Goal: Task Accomplishment & Management: Use online tool/utility

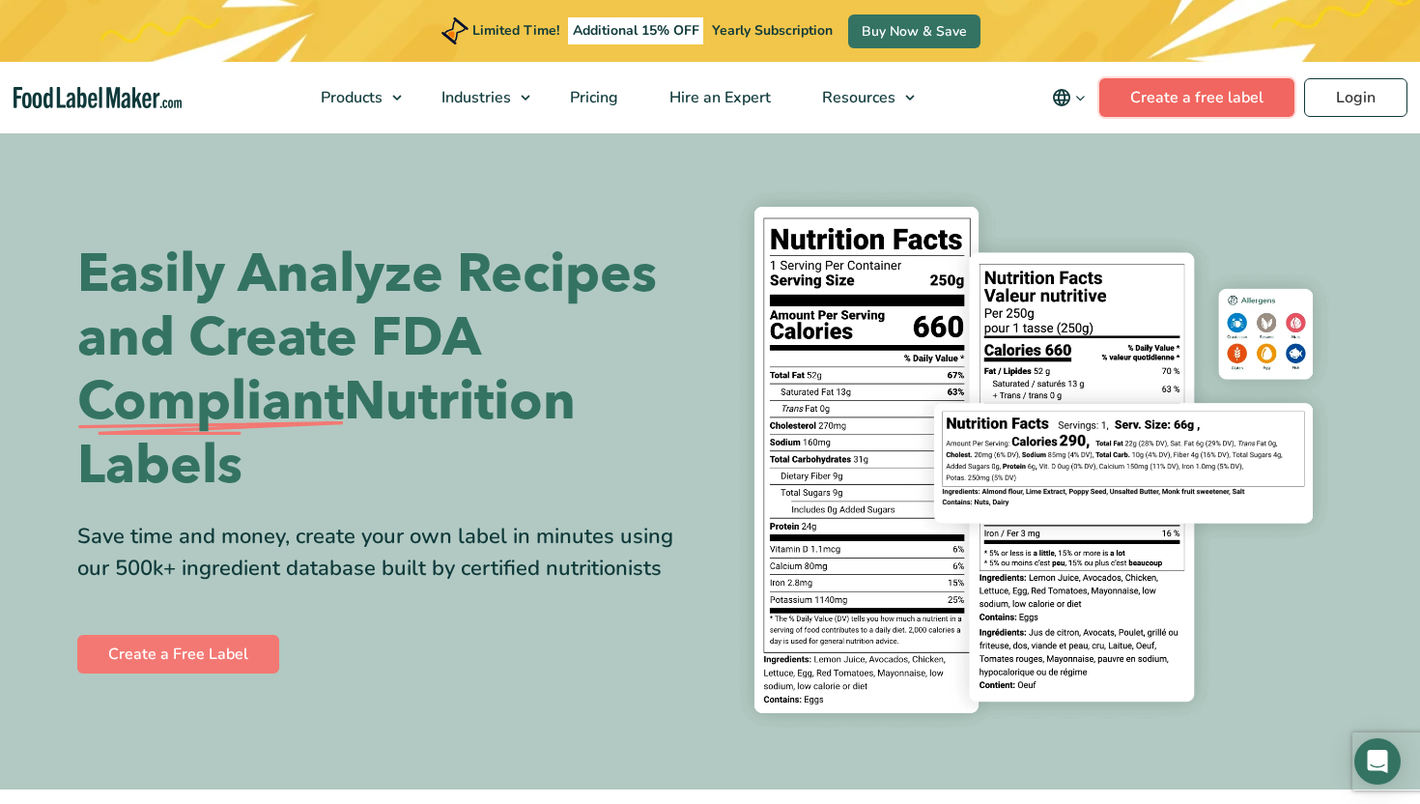
click at [1147, 92] on link "Create a free label" at bounding box center [1196, 97] width 195 height 39
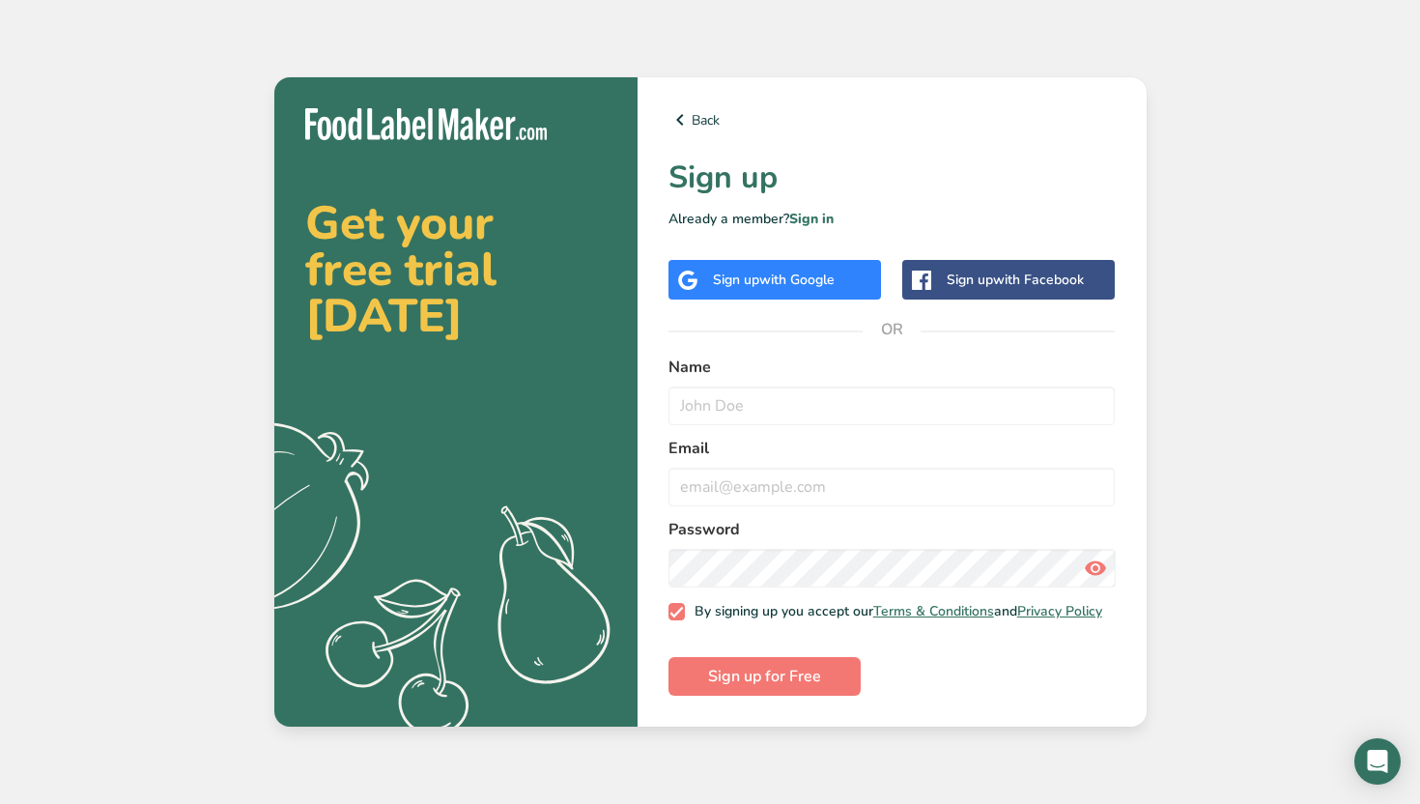
click at [781, 284] on div "Sign up with Google" at bounding box center [774, 279] width 122 height 20
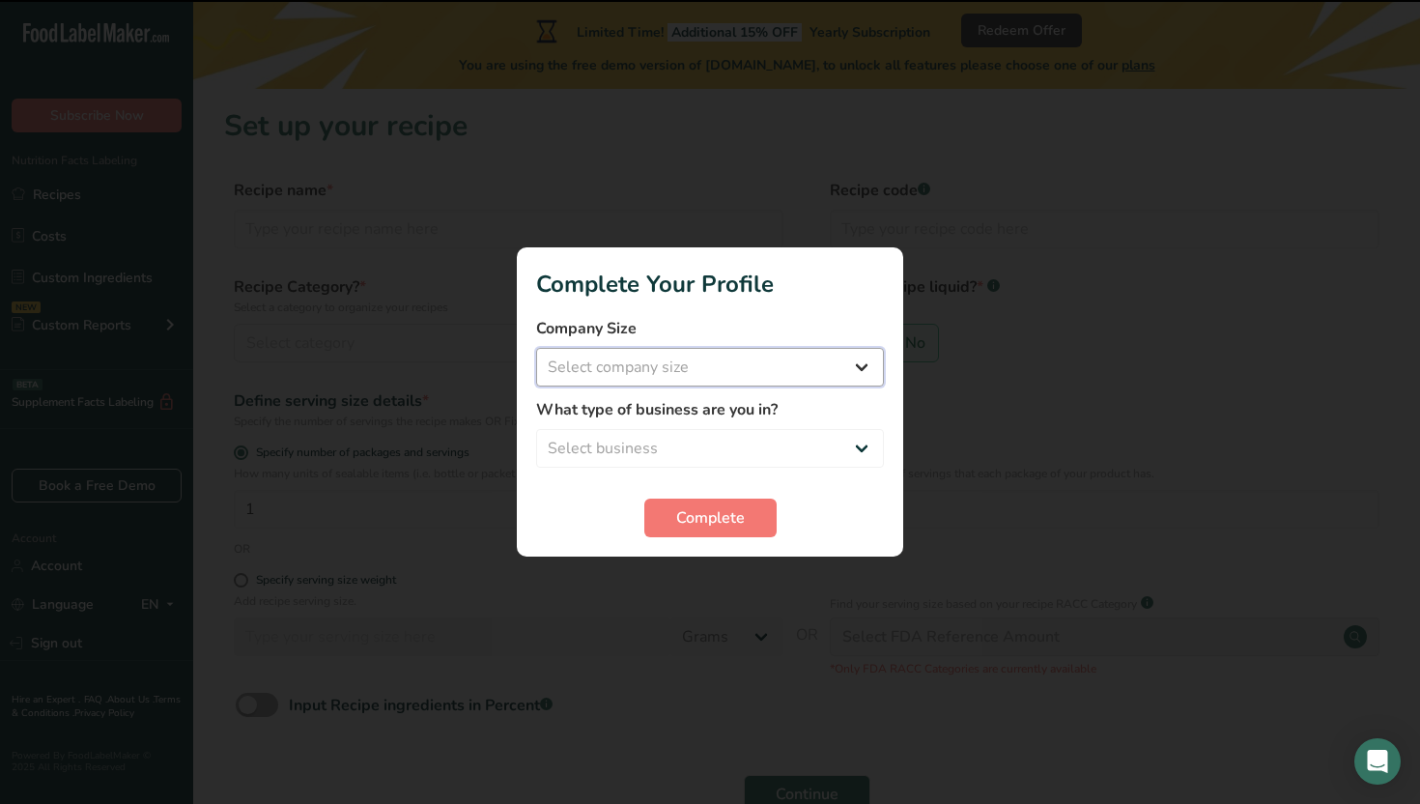
click at [852, 370] on select "Select company size Fewer than 10 Employees 10 to 50 Employees 51 to 500 Employ…" at bounding box center [710, 367] width 348 height 39
select select "1"
click at [536, 348] on select "Select company size Fewer than 10 Employees 10 to 50 Employees 51 to 500 Employ…" at bounding box center [710, 367] width 348 height 39
click at [836, 439] on select "Select business Packaged Food Manufacturer Restaurant & Cafe Bakery Meal Plans …" at bounding box center [710, 448] width 348 height 39
select select "1"
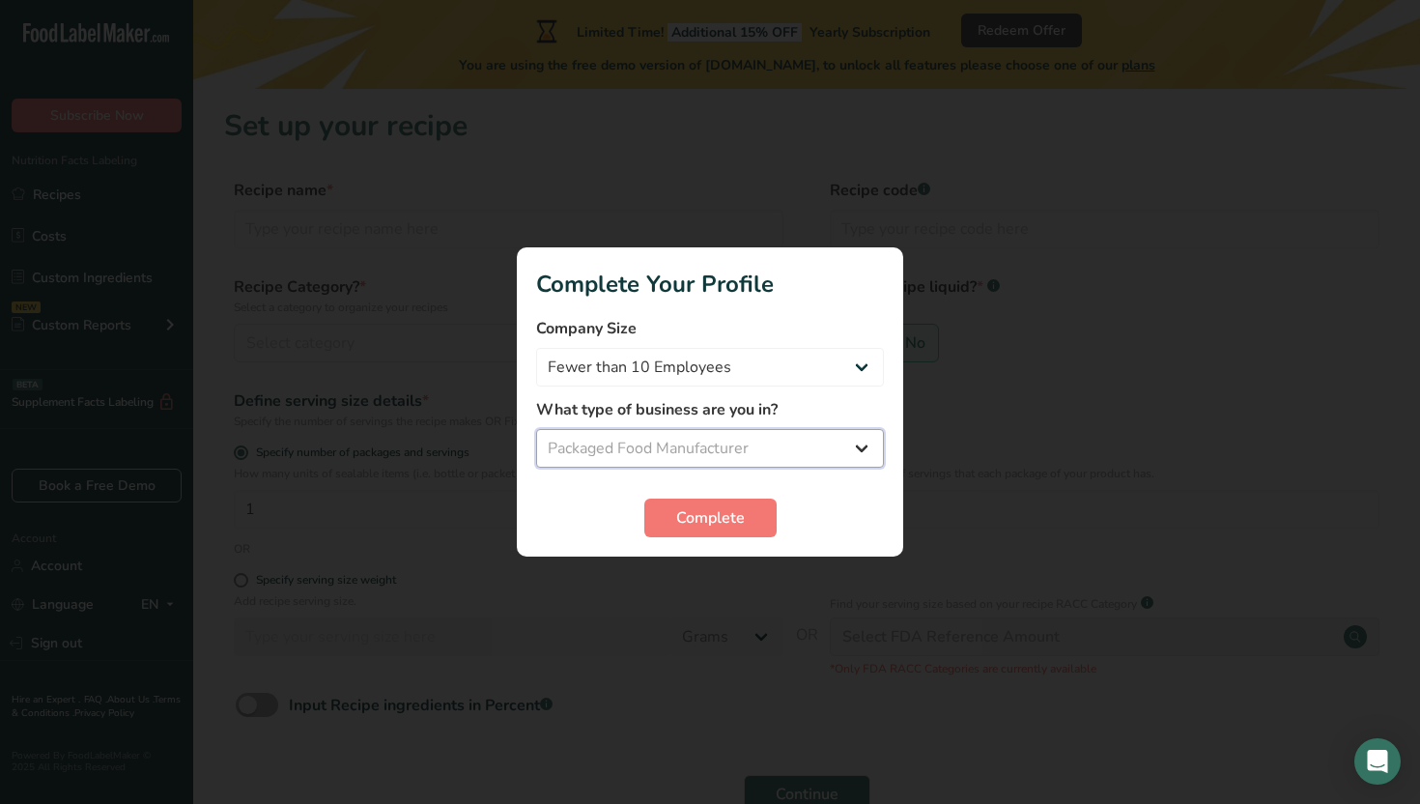
click at [536, 429] on select "Select business Packaged Food Manufacturer Restaurant & Cafe Bakery Meal Plans …" at bounding box center [710, 448] width 348 height 39
click at [742, 523] on span "Complete" at bounding box center [710, 517] width 69 height 23
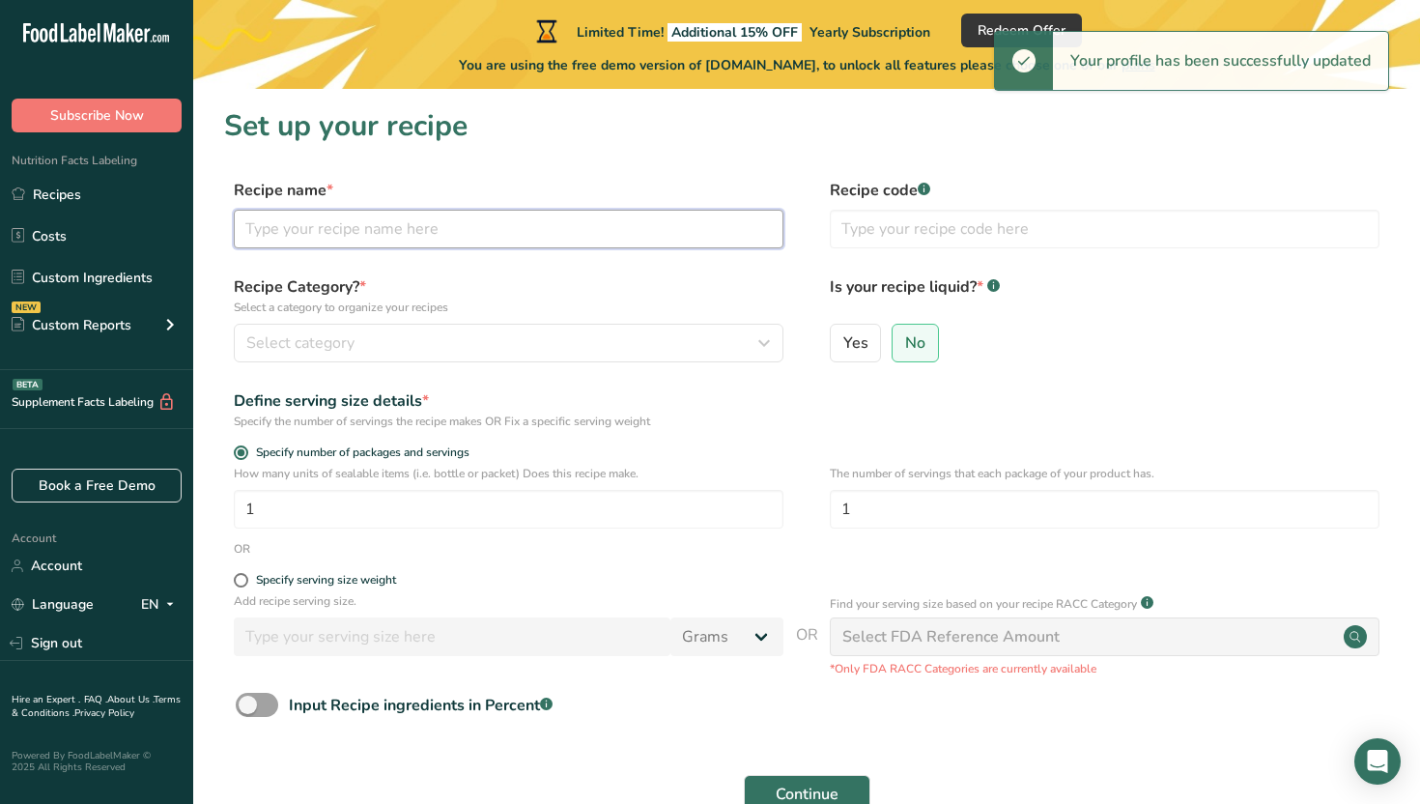
click at [628, 226] on input "text" at bounding box center [509, 229] width 550 height 39
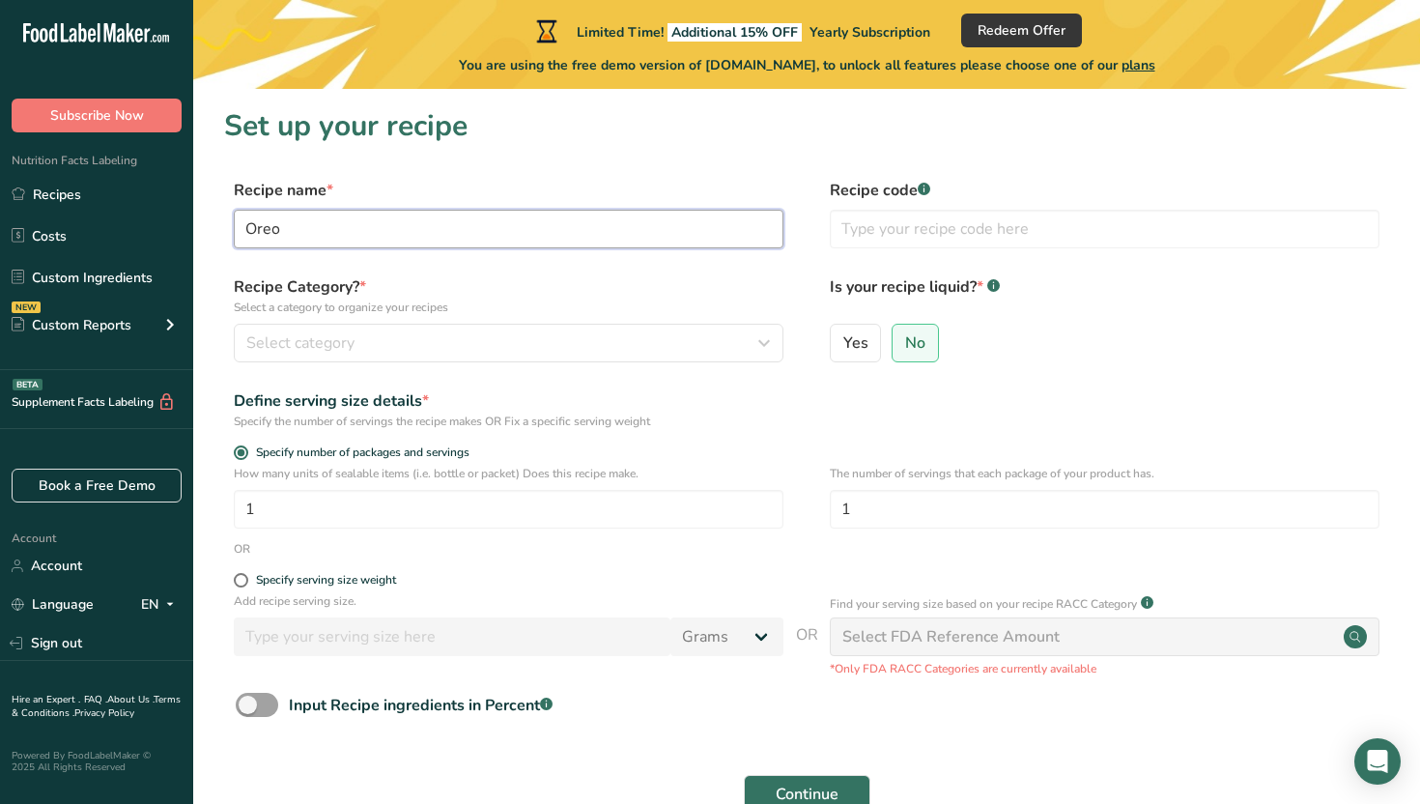
type input "Oreos"
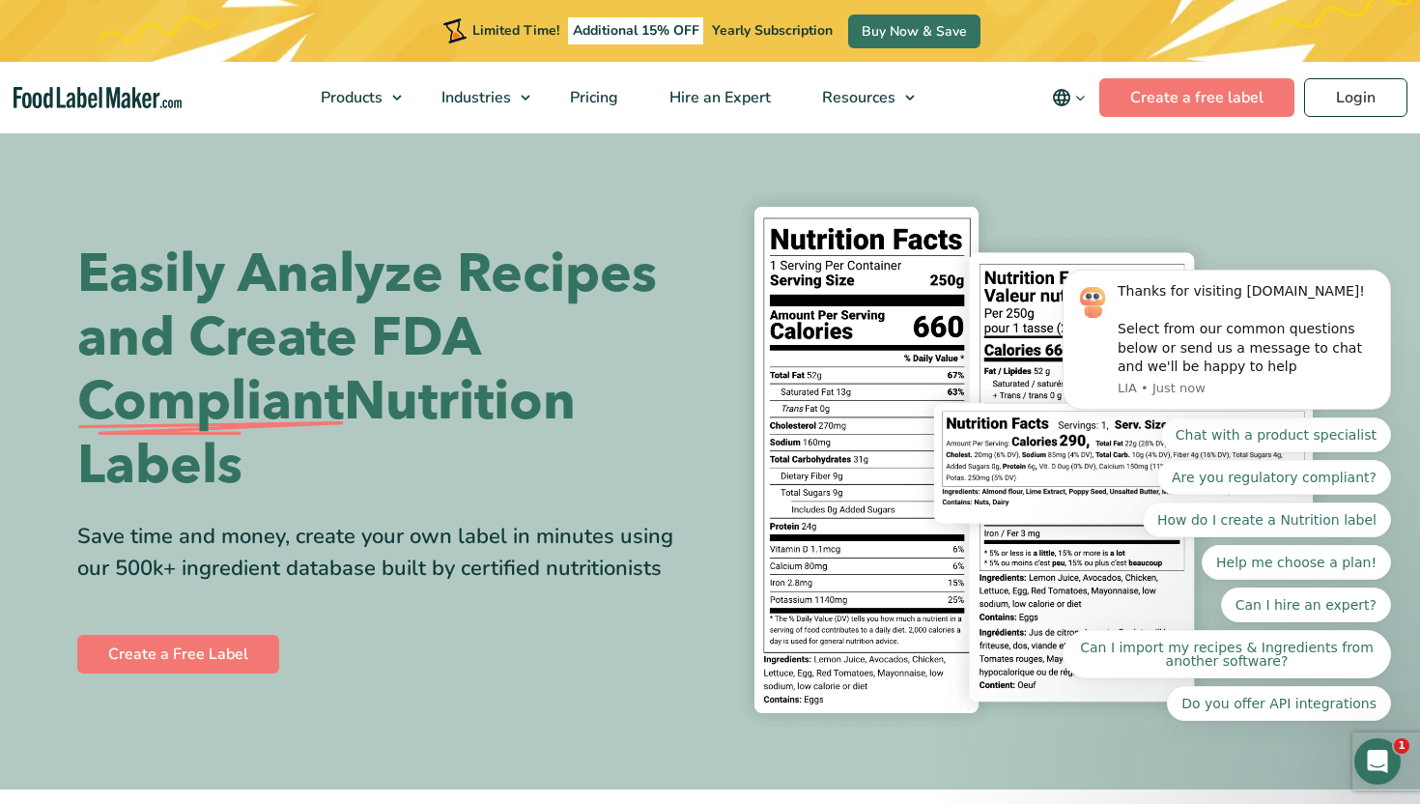
click at [1168, 90] on body "Thanks for visiting FoodLabelMaker.com! Select from our common questions below …" at bounding box center [1226, 344] width 371 height 799
click at [1148, 99] on body "Thanks for visiting FoodLabelMaker.com! Select from our common questions below …" at bounding box center [1226, 344] width 371 height 799
click at [1221, 99] on body "Thanks for visiting FoodLabelMaker.com! Select from our common questions below …" at bounding box center [1226, 344] width 371 height 799
click at [1218, 112] on body "Thanks for visiting FoodLabelMaker.com! Select from our common questions below …" at bounding box center [1226, 344] width 371 height 799
click at [1233, 106] on body "Thanks for visiting FoodLabelMaker.com! Select from our common questions below …" at bounding box center [1226, 344] width 371 height 799
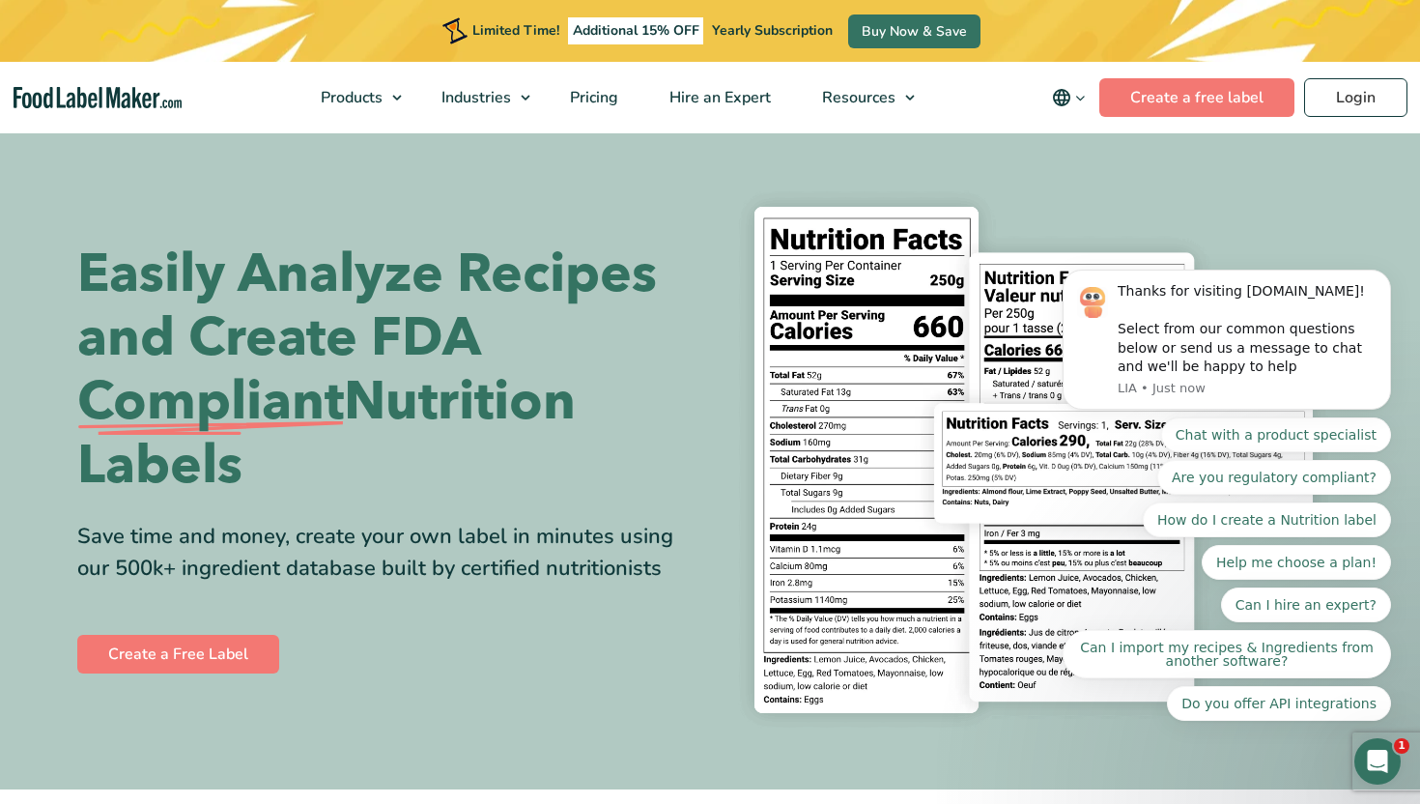
click at [1234, 115] on body "Thanks for visiting FoodLabelMaker.com! Select from our common questions below …" at bounding box center [1226, 344] width 371 height 799
click at [1231, 113] on body "Thanks for visiting FoodLabelMaker.com! Select from our common questions below …" at bounding box center [1226, 344] width 371 height 799
click at [1192, 99] on body "Thanks for visiting FoodLabelMaker.com! Select from our common questions below …" at bounding box center [1226, 344] width 371 height 799
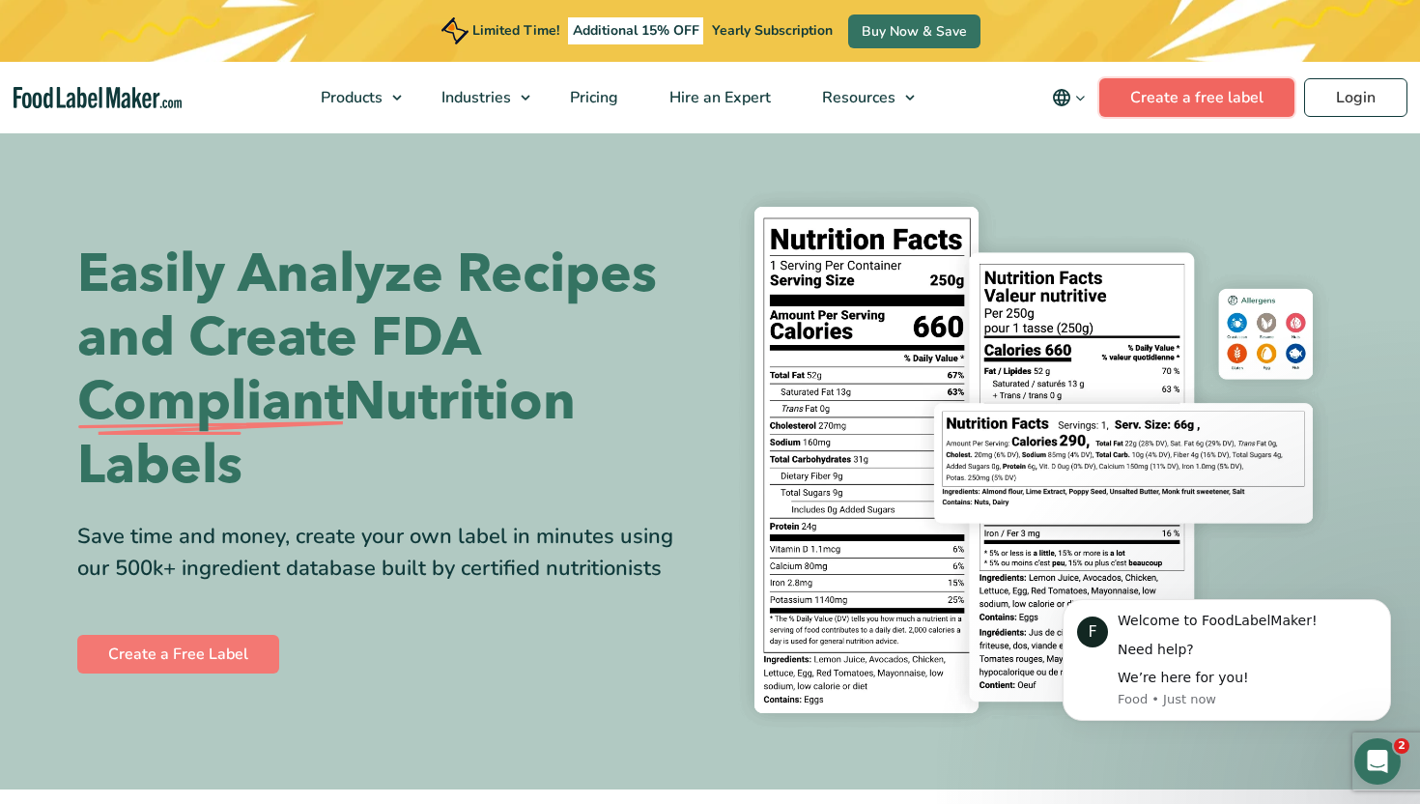
click at [1148, 103] on link "Create a free label" at bounding box center [1196, 97] width 195 height 39
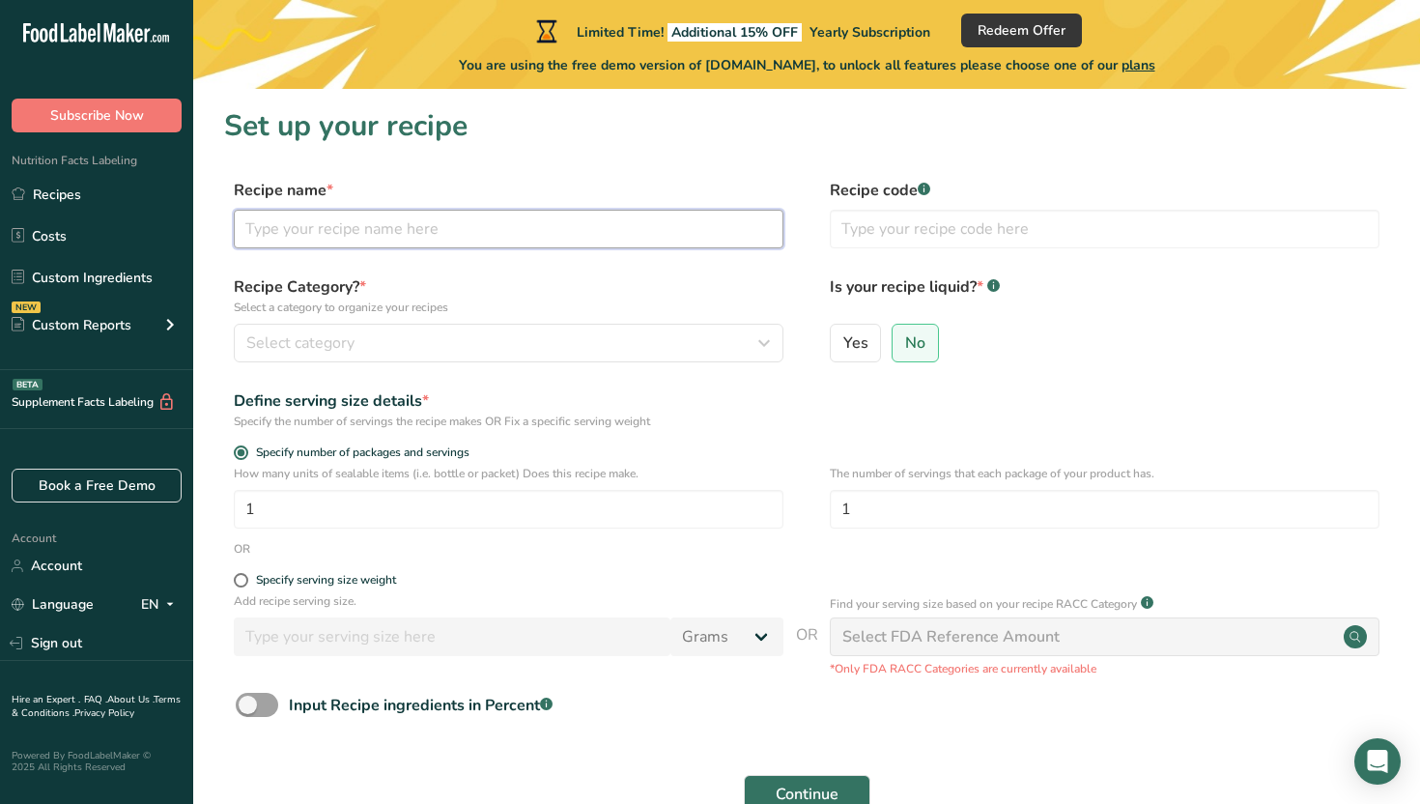
click at [671, 245] on input "text" at bounding box center [509, 229] width 550 height 39
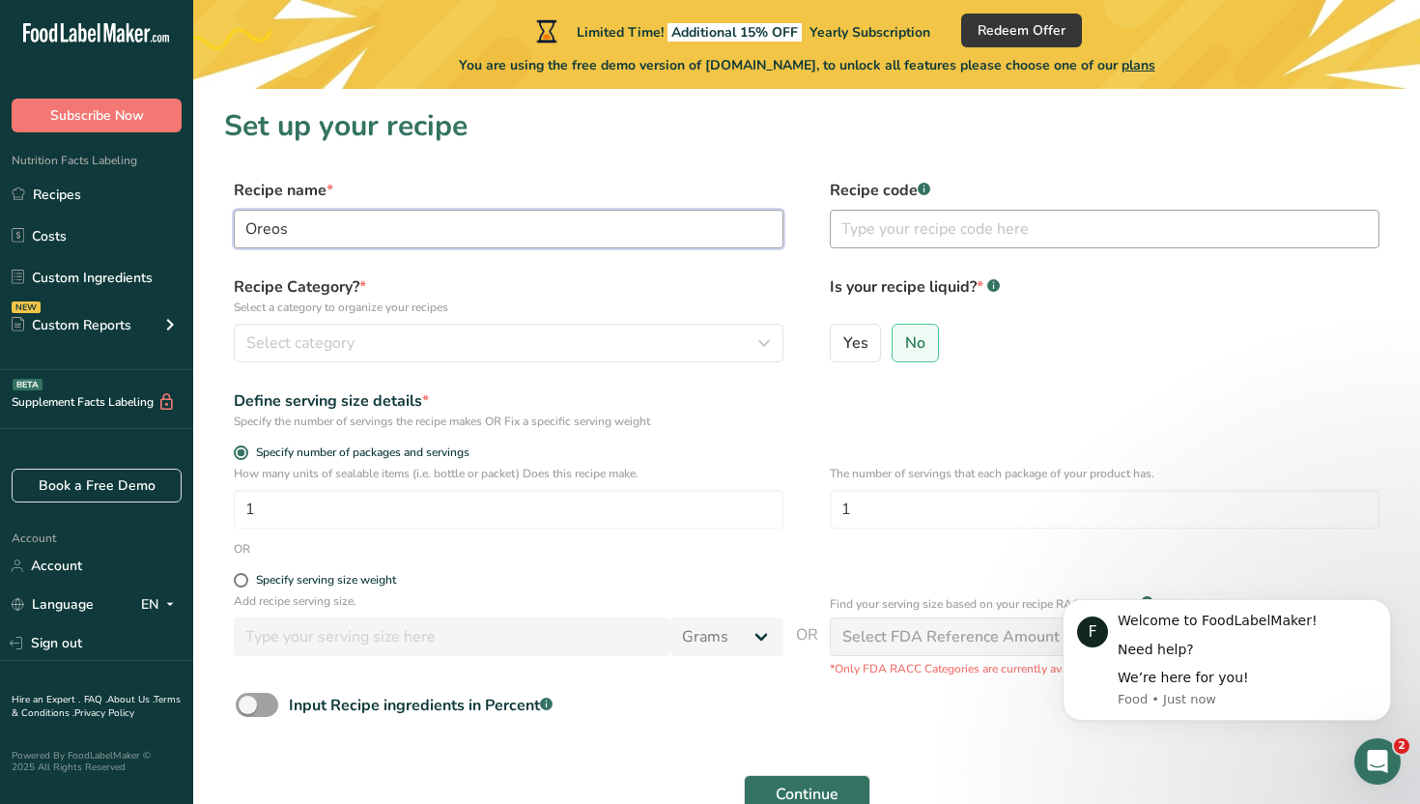
type input "Oreos"
click at [910, 224] on input "text" at bounding box center [1105, 229] width 550 height 39
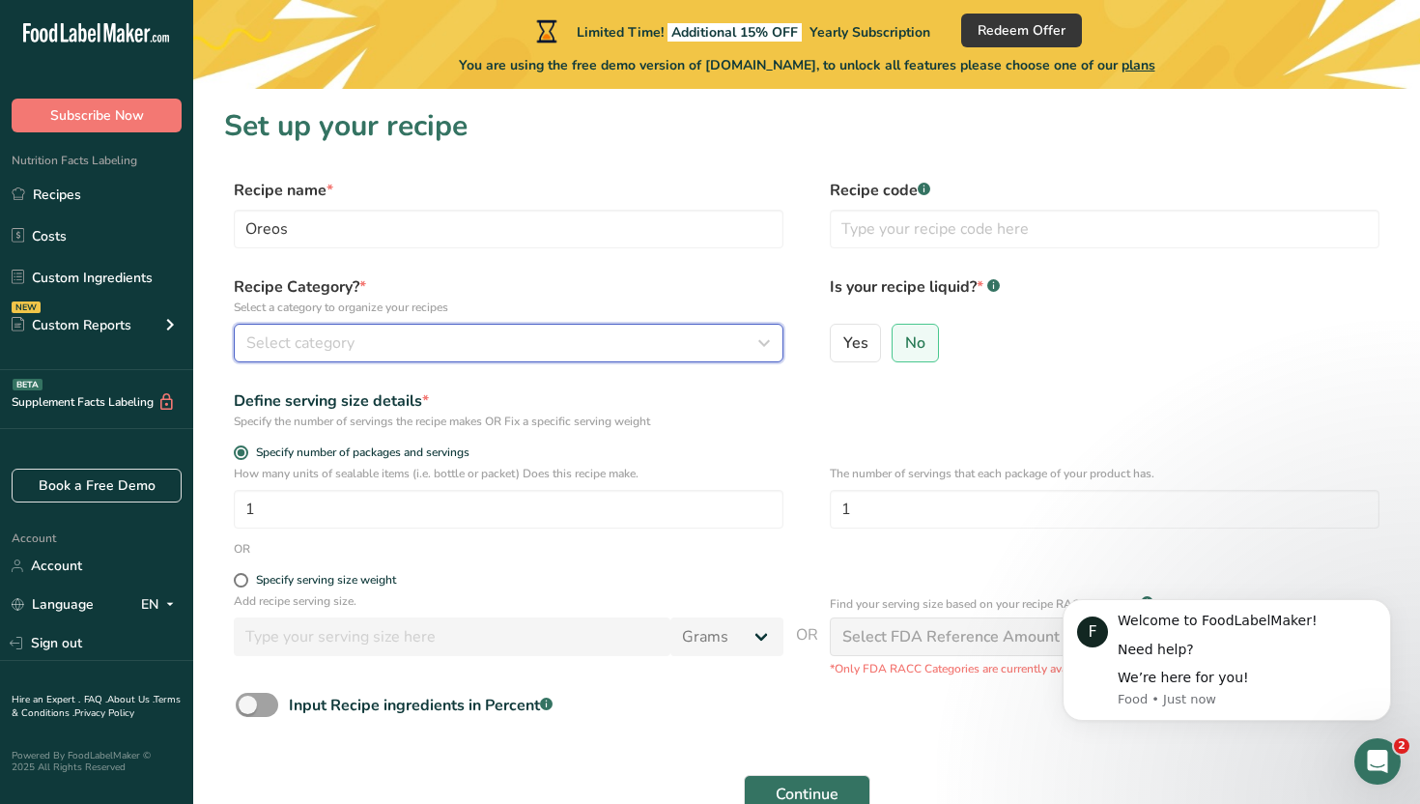
click at [661, 332] on div "Select category" at bounding box center [502, 342] width 513 height 23
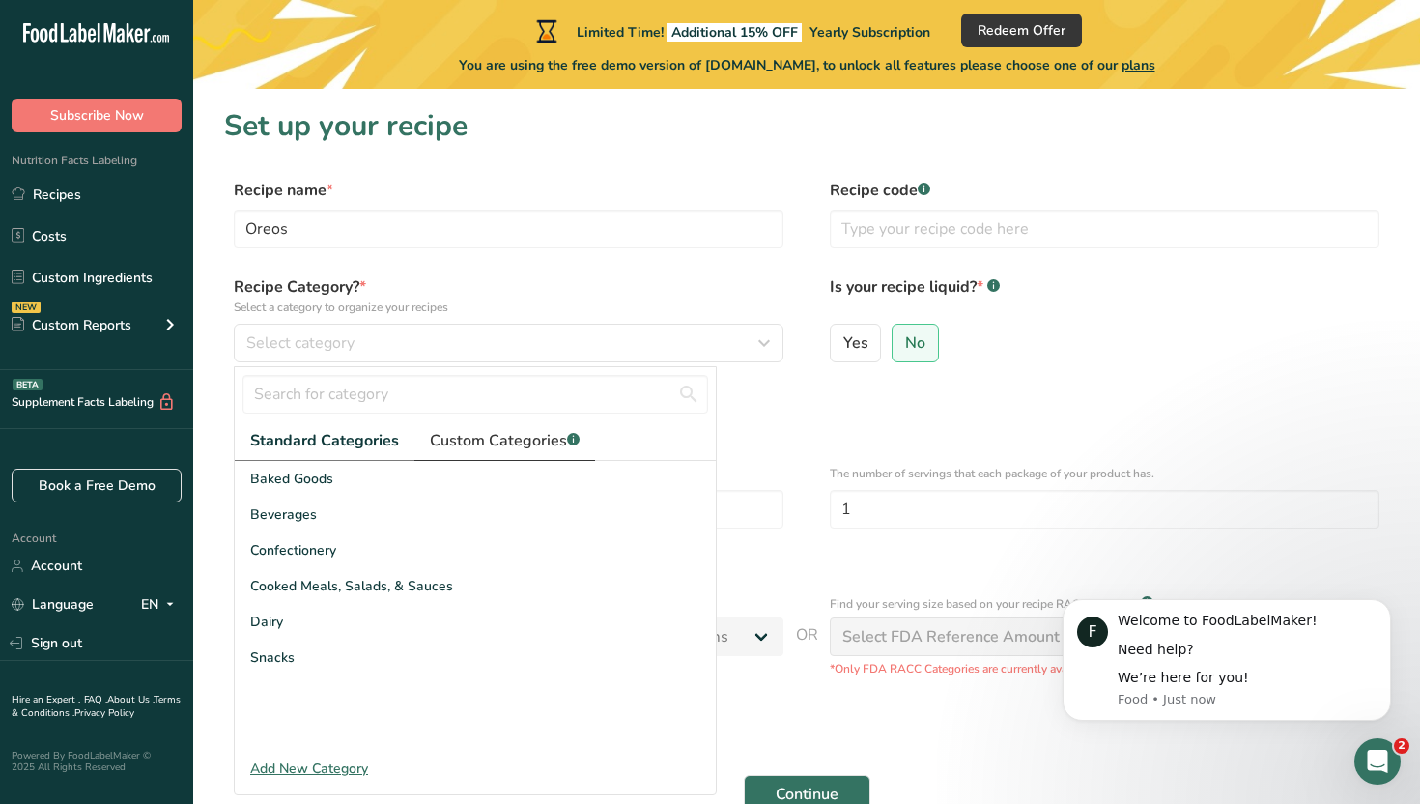
click at [527, 446] on span "Custom Categories .a-a{fill:#347362;}.b-a{fill:#fff;}" at bounding box center [505, 440] width 150 height 23
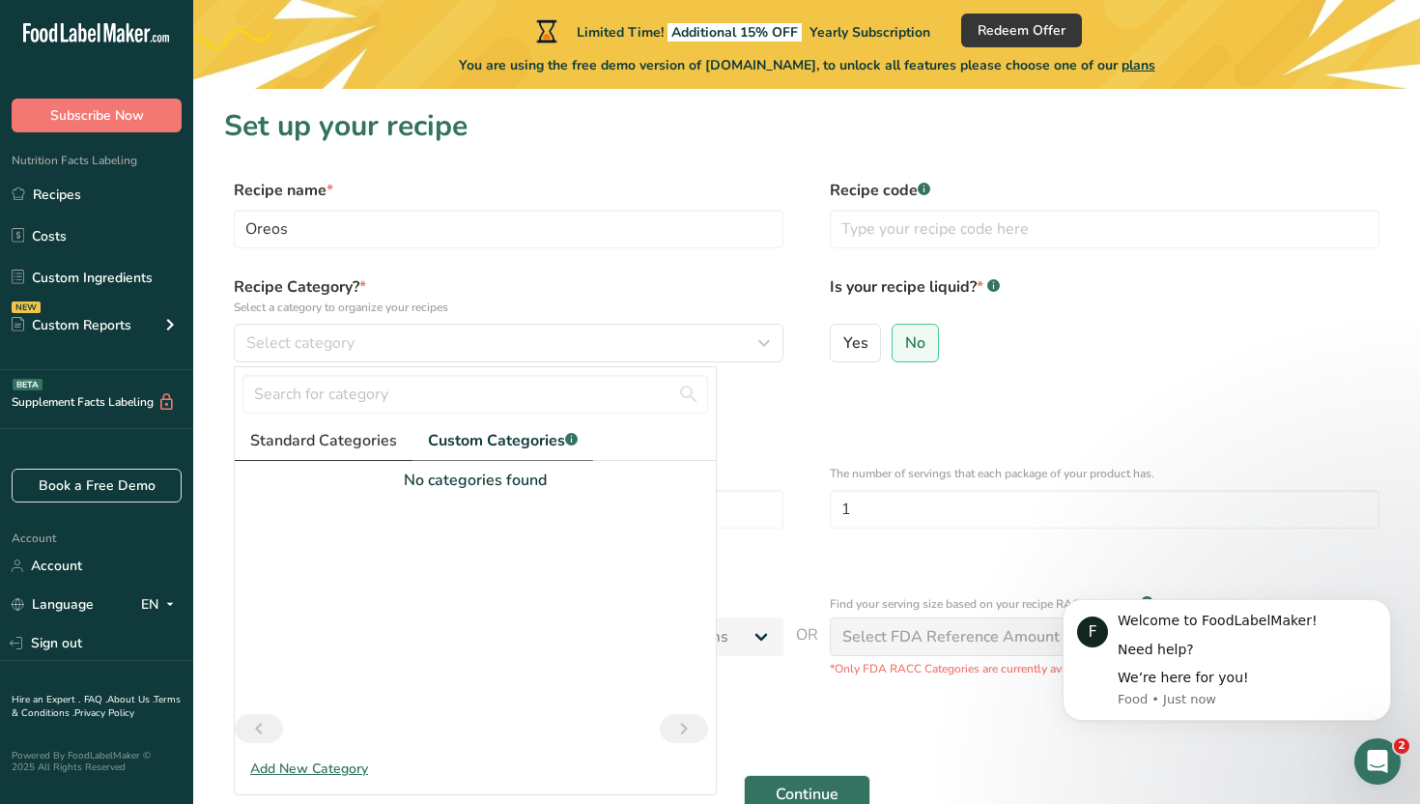
click at [350, 439] on span "Standard Categories" at bounding box center [323, 440] width 147 height 23
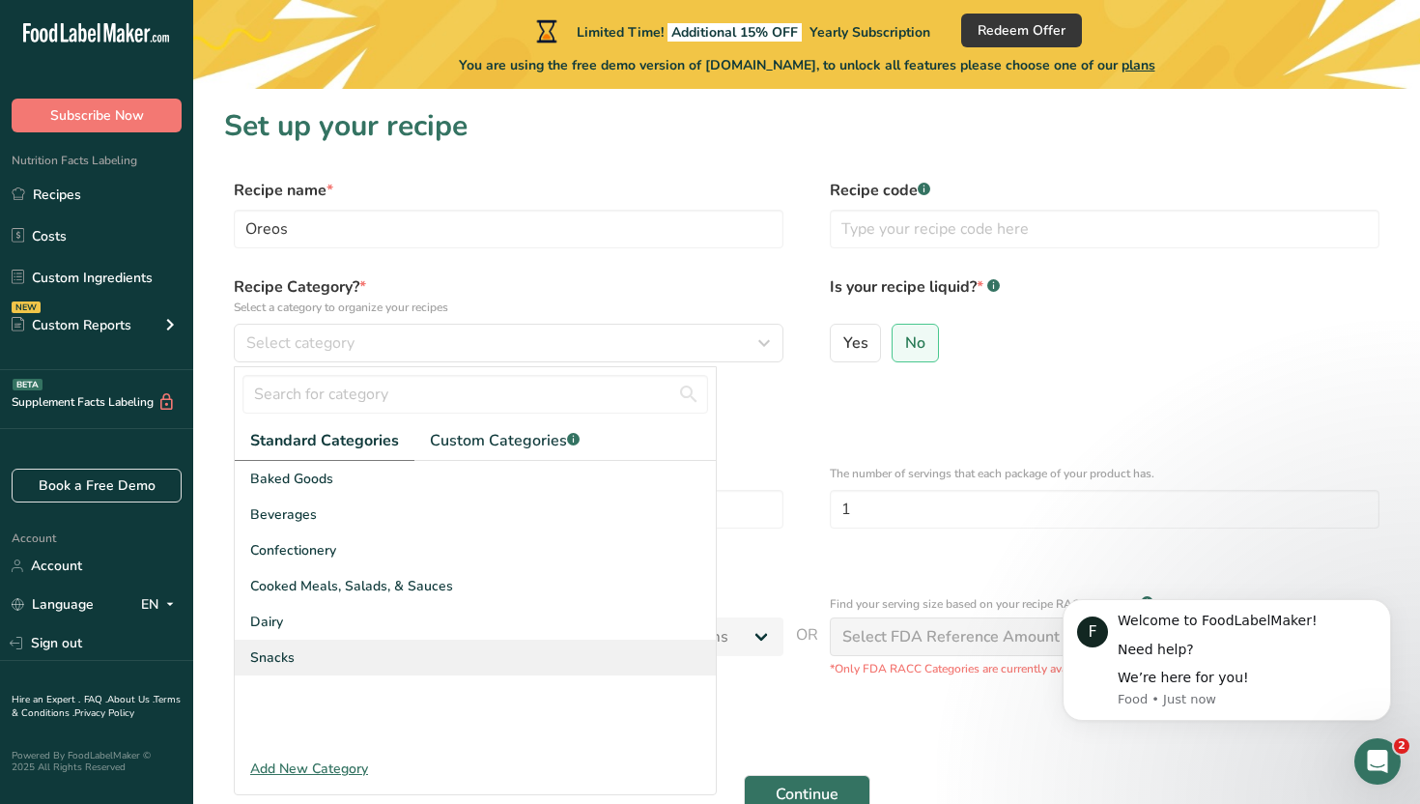
click at [316, 667] on div "Snacks" at bounding box center [475, 657] width 481 height 36
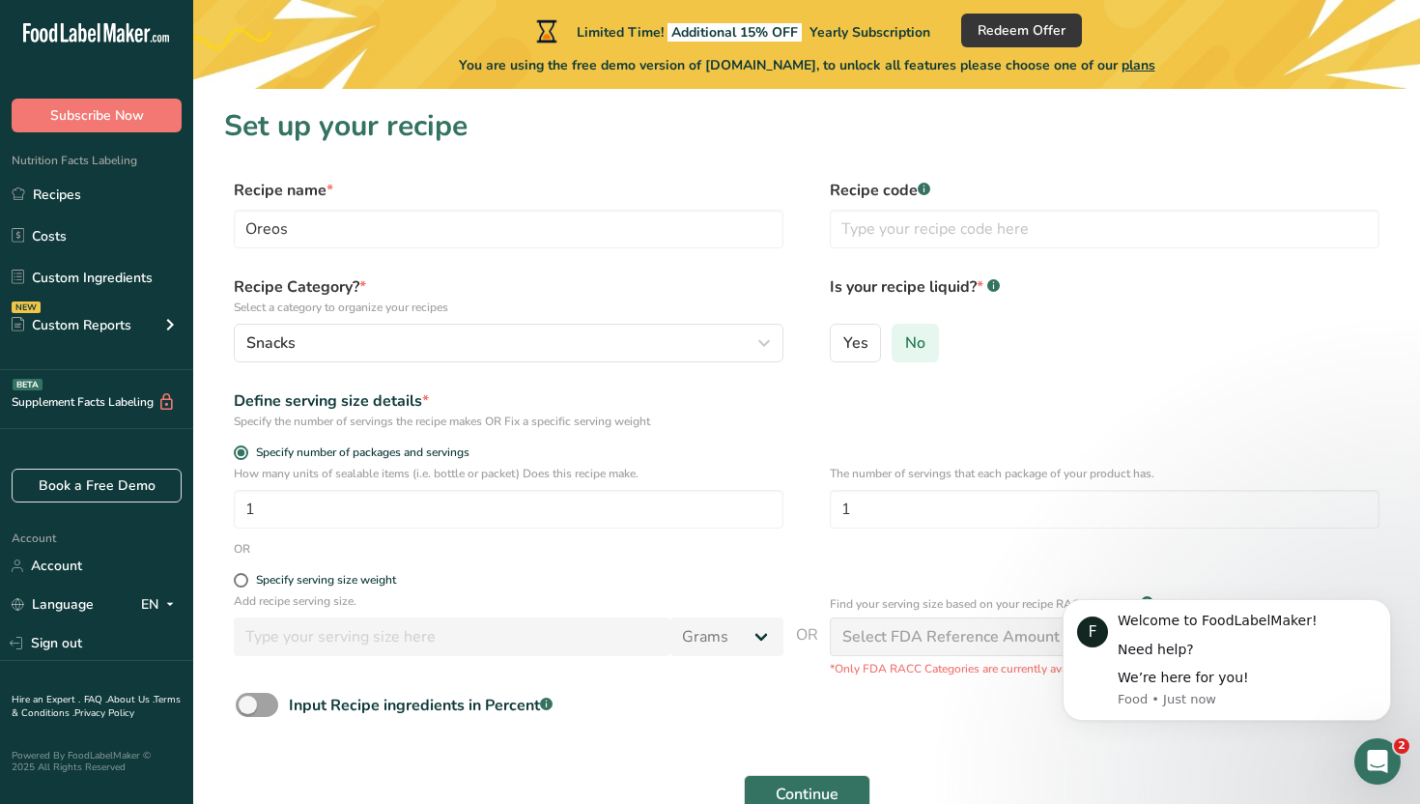
click at [907, 333] on span "No" at bounding box center [915, 342] width 20 height 19
click at [905, 336] on input "No" at bounding box center [898, 342] width 13 height 13
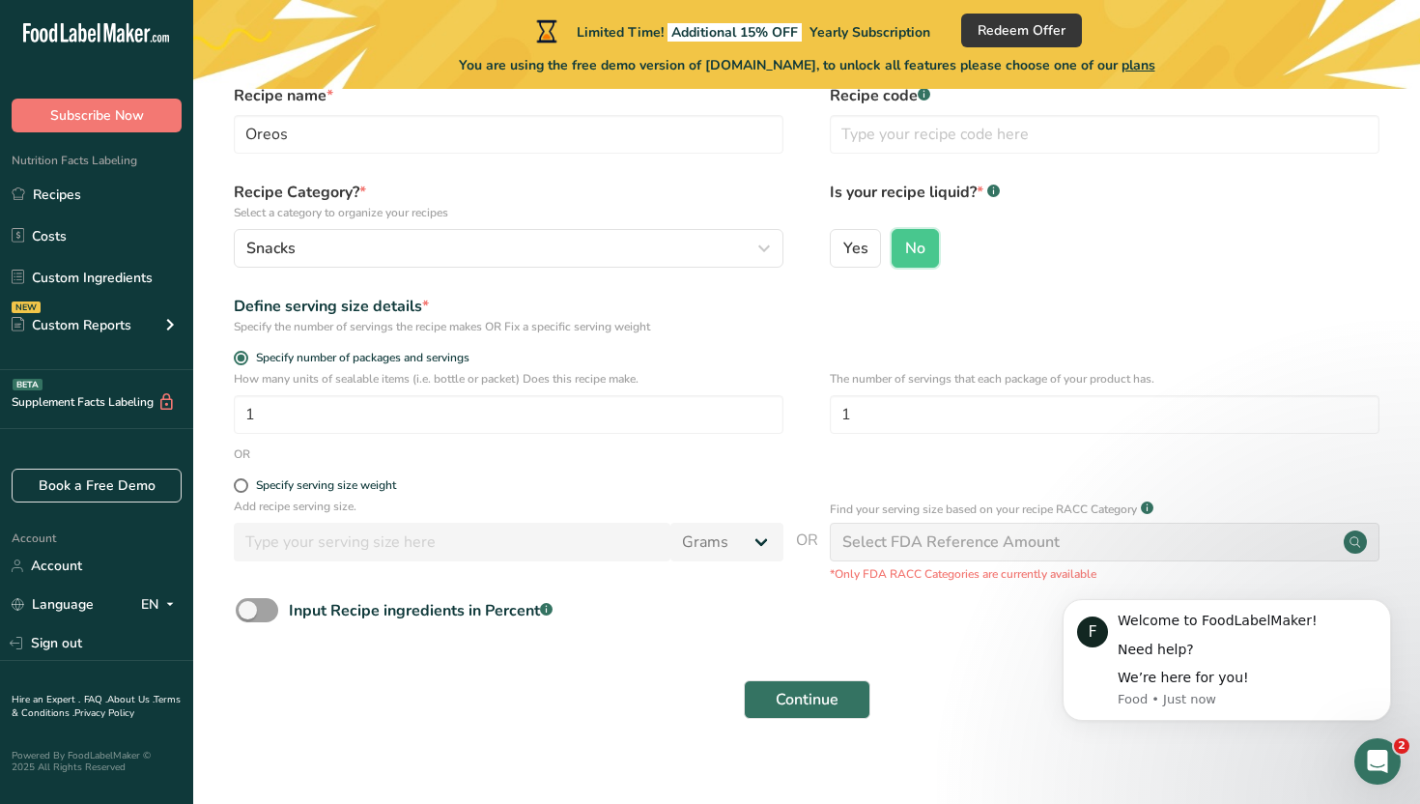
scroll to position [114, 0]
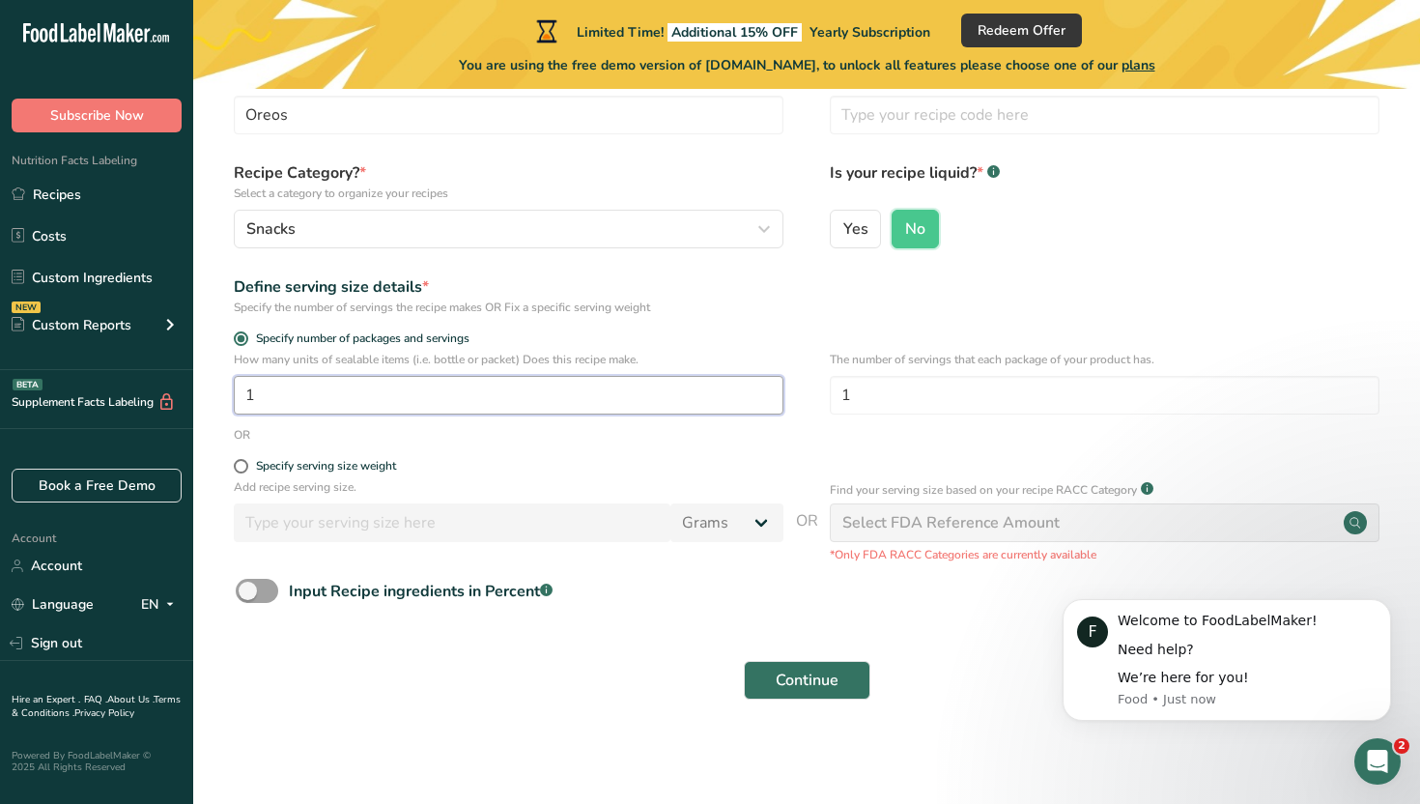
click at [713, 401] on input "1" at bounding box center [509, 395] width 550 height 39
type input "6"
click at [915, 394] on input "1" at bounding box center [1105, 395] width 550 height 39
type input "30"
click at [373, 465] on div "Specify serving size weight" at bounding box center [326, 466] width 140 height 14
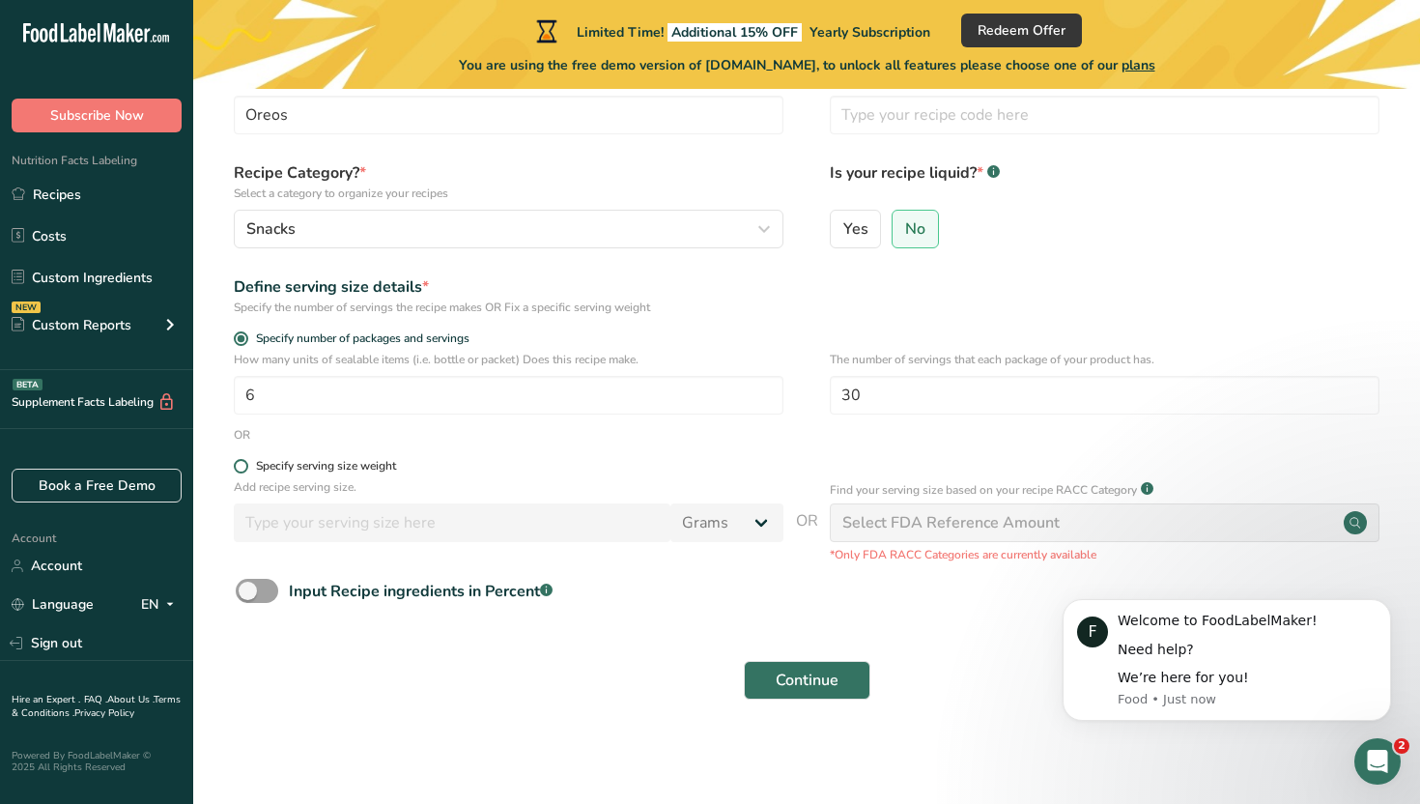
click at [246, 465] on input "Specify serving size weight" at bounding box center [240, 466] width 13 height 13
radio input "true"
radio input "false"
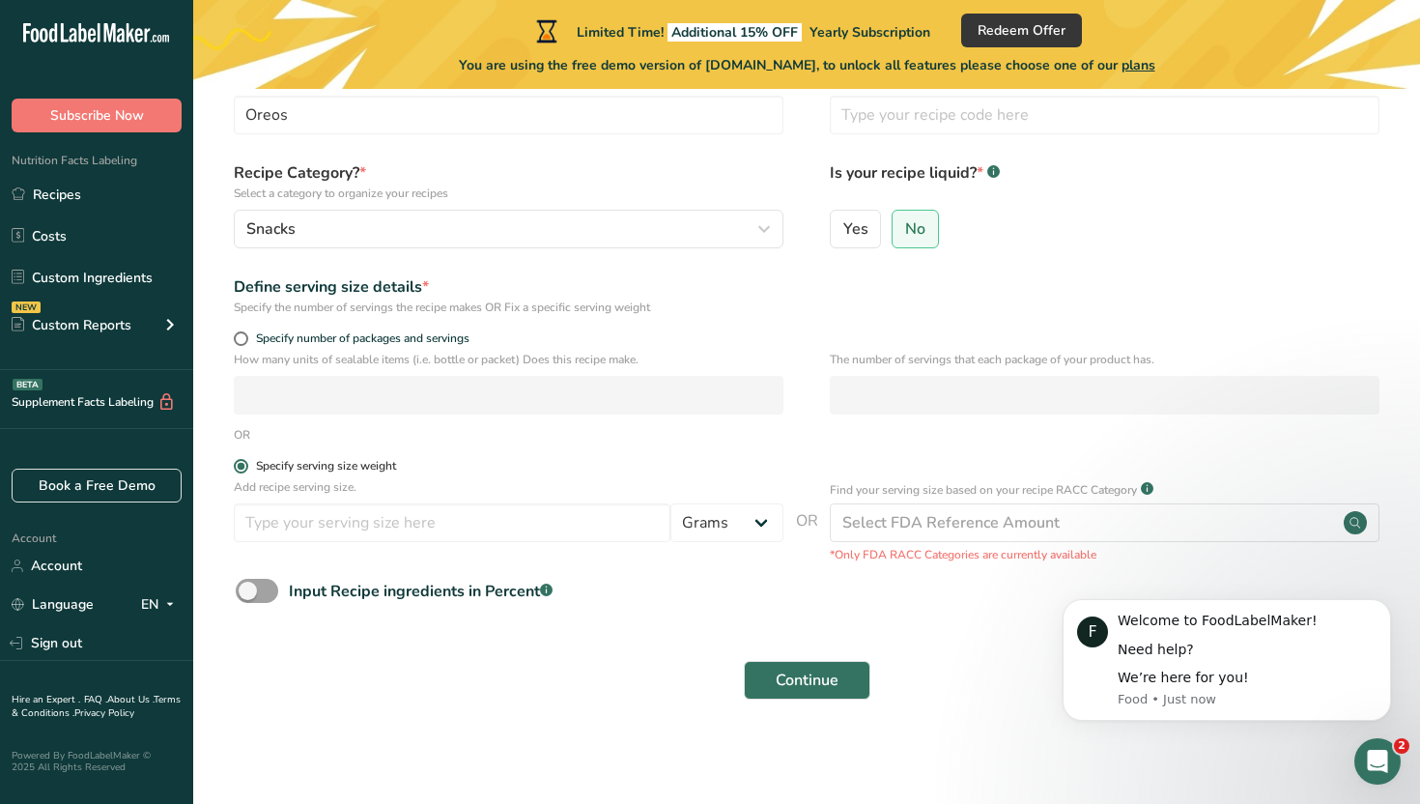
click at [373, 465] on div "Specify serving size weight" at bounding box center [326, 466] width 140 height 14
click at [246, 465] on input "Specify serving size weight" at bounding box center [240, 466] width 13 height 13
click at [237, 334] on span at bounding box center [241, 338] width 14 height 14
click at [237, 334] on input "Specify number of packages and servings" at bounding box center [240, 338] width 13 height 13
radio input "true"
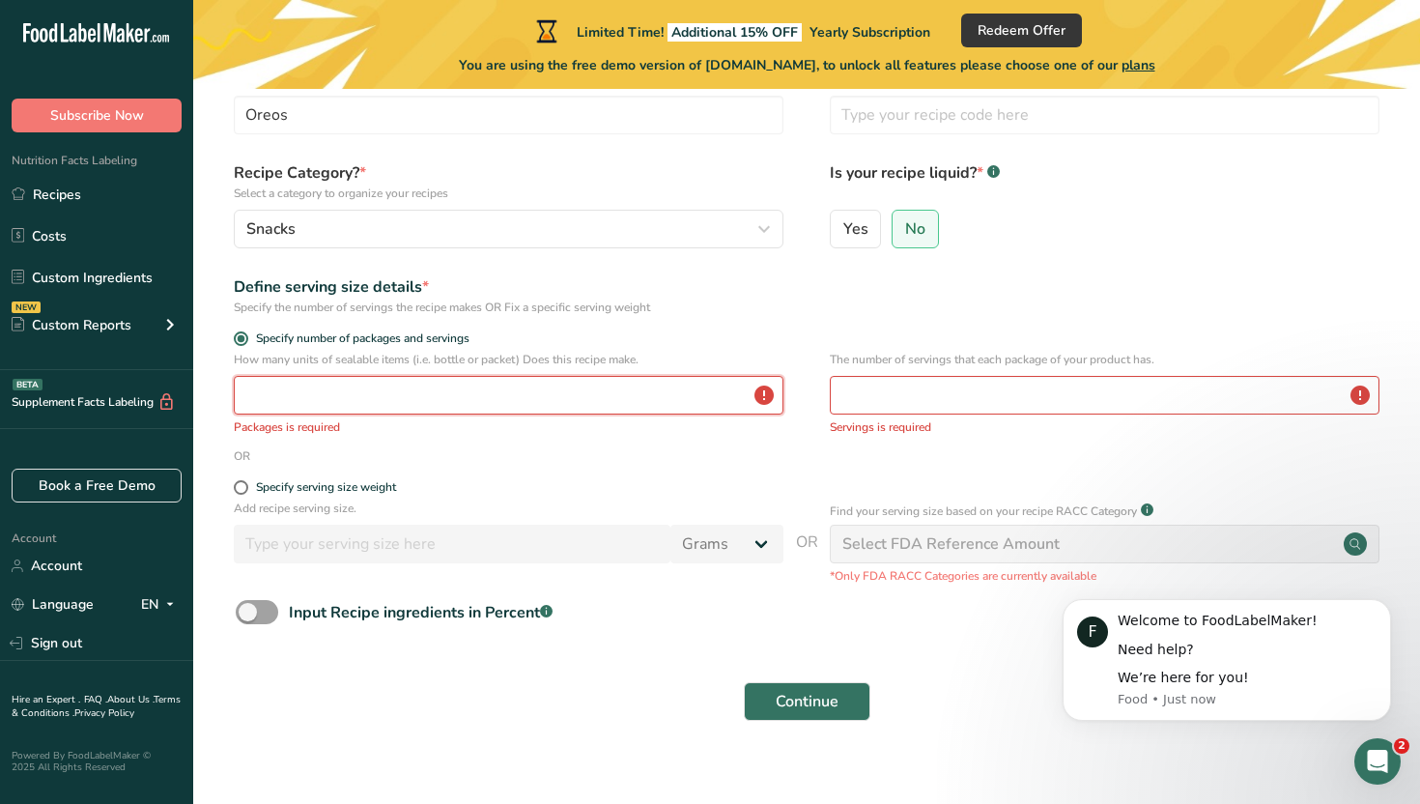
click at [336, 389] on input "number" at bounding box center [509, 395] width 550 height 39
click at [244, 491] on span at bounding box center [241, 487] width 14 height 14
click at [244, 491] on input "Specify serving size weight" at bounding box center [240, 487] width 13 height 13
radio input "true"
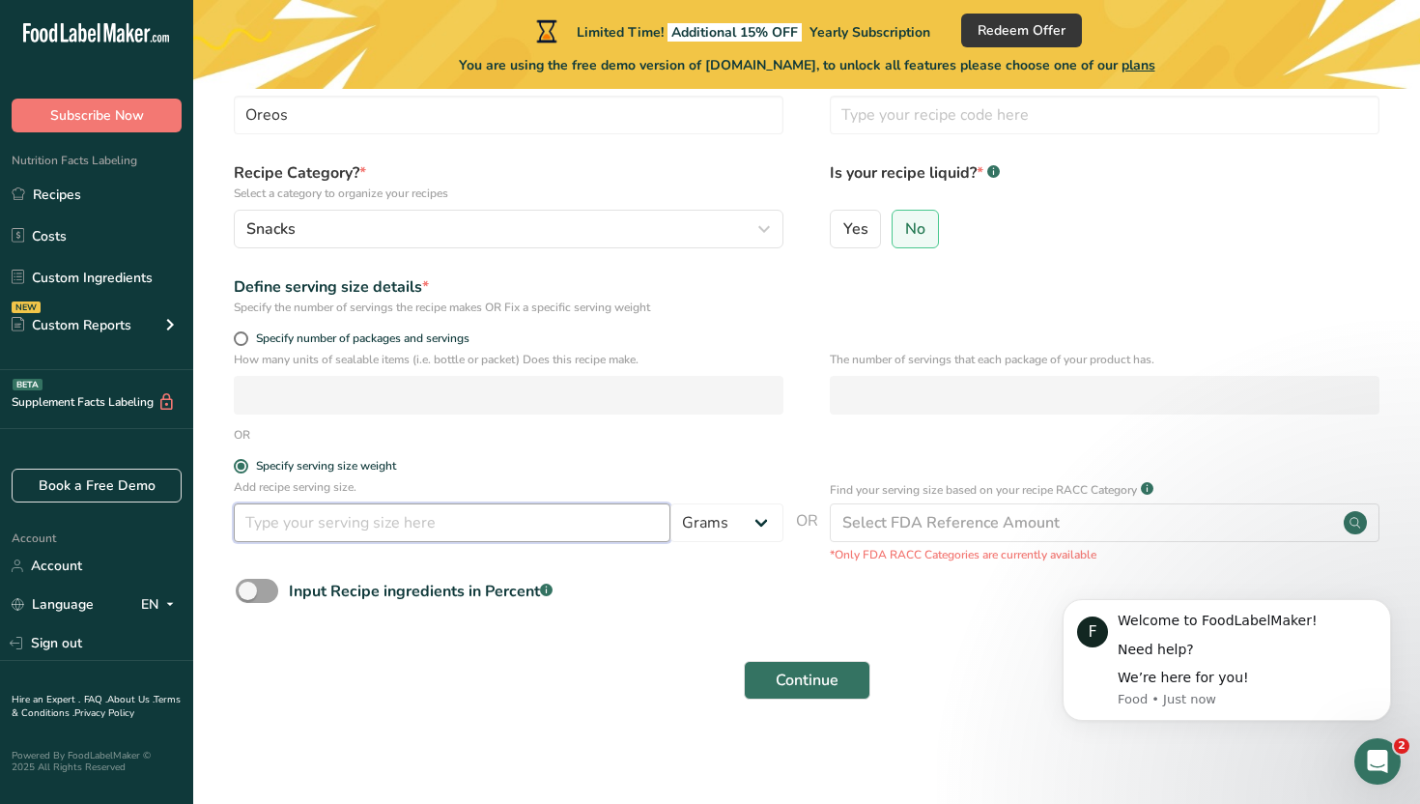
click at [484, 539] on input "number" at bounding box center [452, 522] width 437 height 39
click at [248, 339] on span "Specify number of packages and servings" at bounding box center [358, 338] width 221 height 14
click at [246, 339] on input "Specify number of packages and servings" at bounding box center [240, 338] width 13 height 13
radio input "true"
radio input "false"
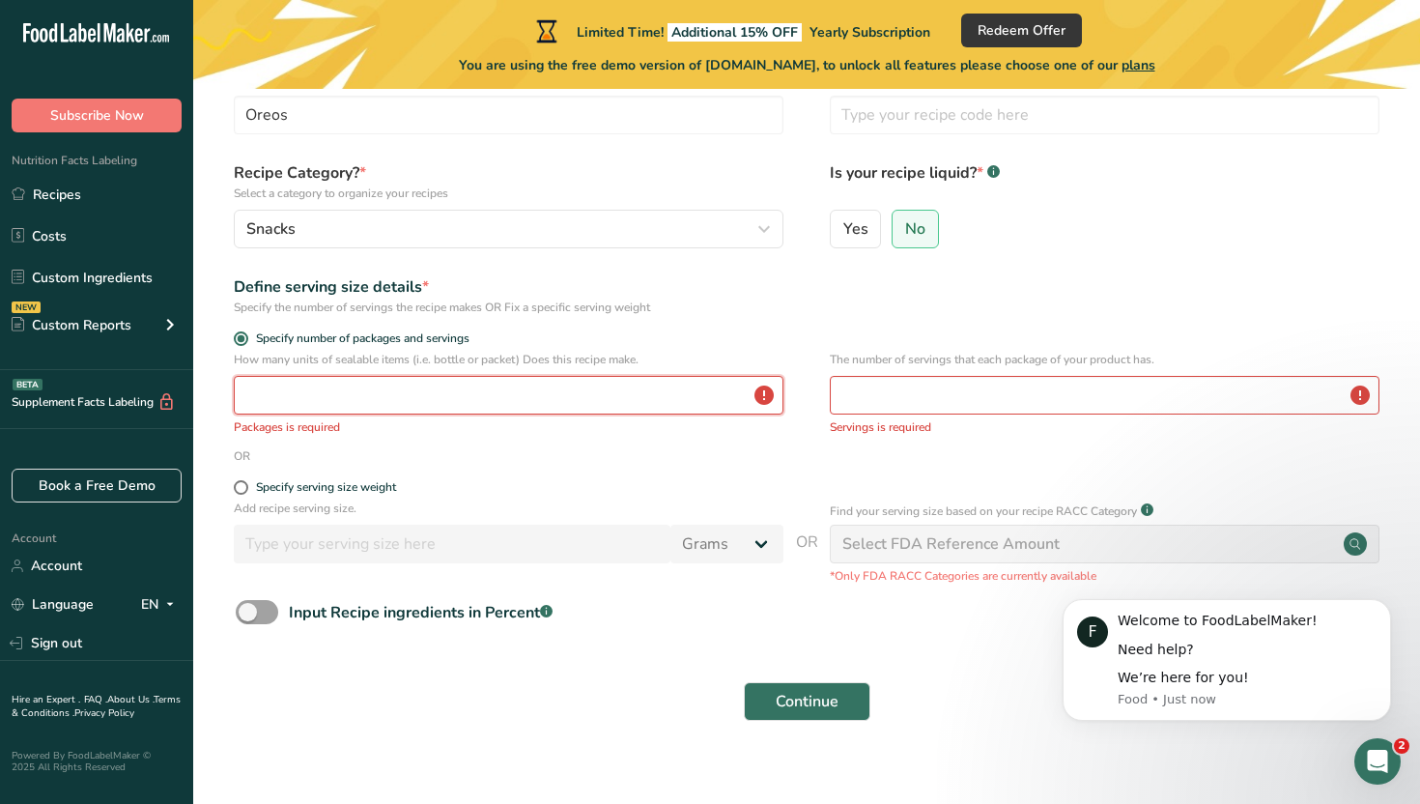
click at [363, 392] on input "number" at bounding box center [509, 395] width 550 height 39
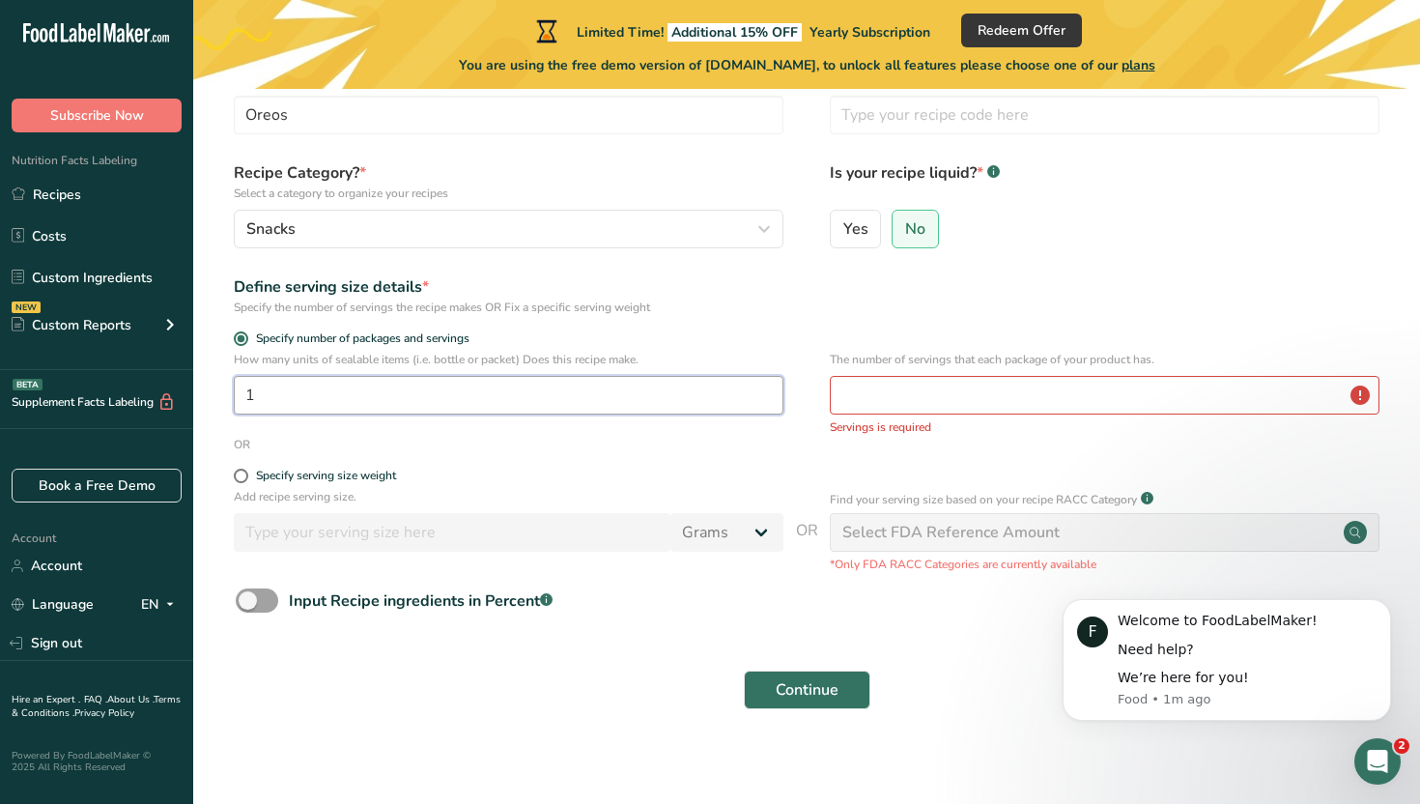
type input "1"
click at [1025, 396] on input "number" at bounding box center [1105, 395] width 550 height 39
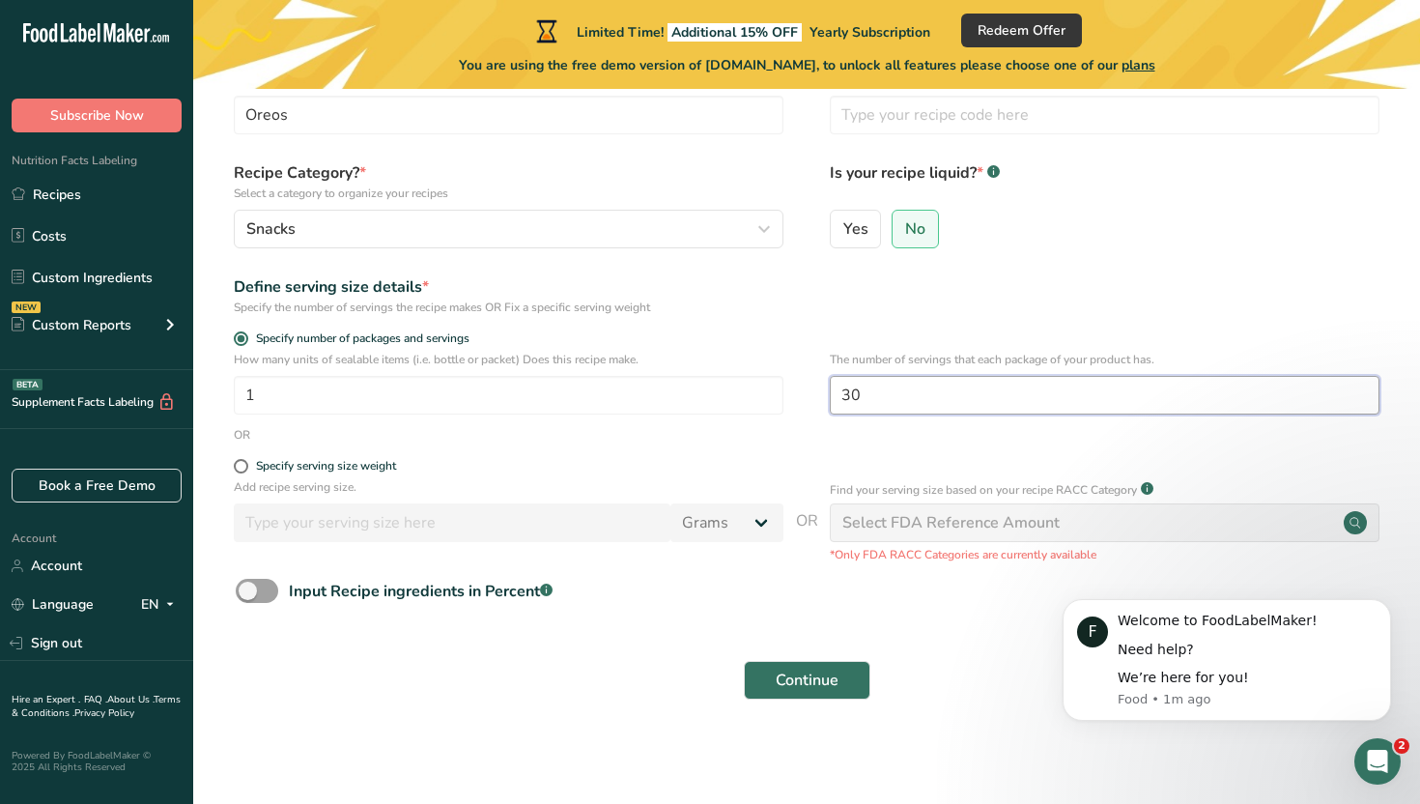
type input "30"
click at [943, 523] on div "Select FDA Reference Amount" at bounding box center [950, 522] width 217 height 23
click at [249, 584] on span at bounding box center [257, 591] width 42 height 24
click at [248, 584] on input "Input Recipe ingredients in Percent .a-a{fill:#347362;}.b-a{fill:#fff;}" at bounding box center [242, 590] width 13 height 13
checkbox input "true"
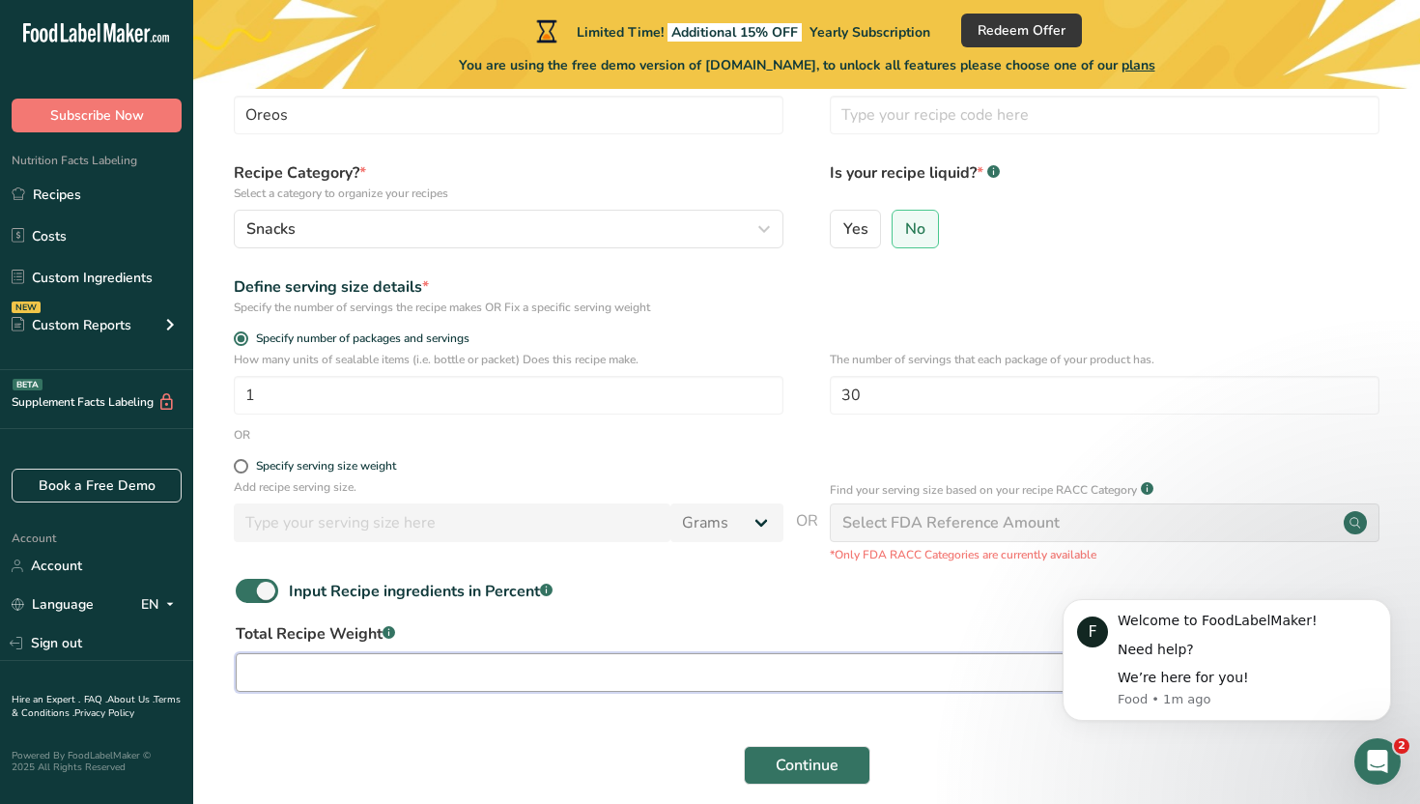
click at [541, 675] on input "number" at bounding box center [751, 672] width 1031 height 39
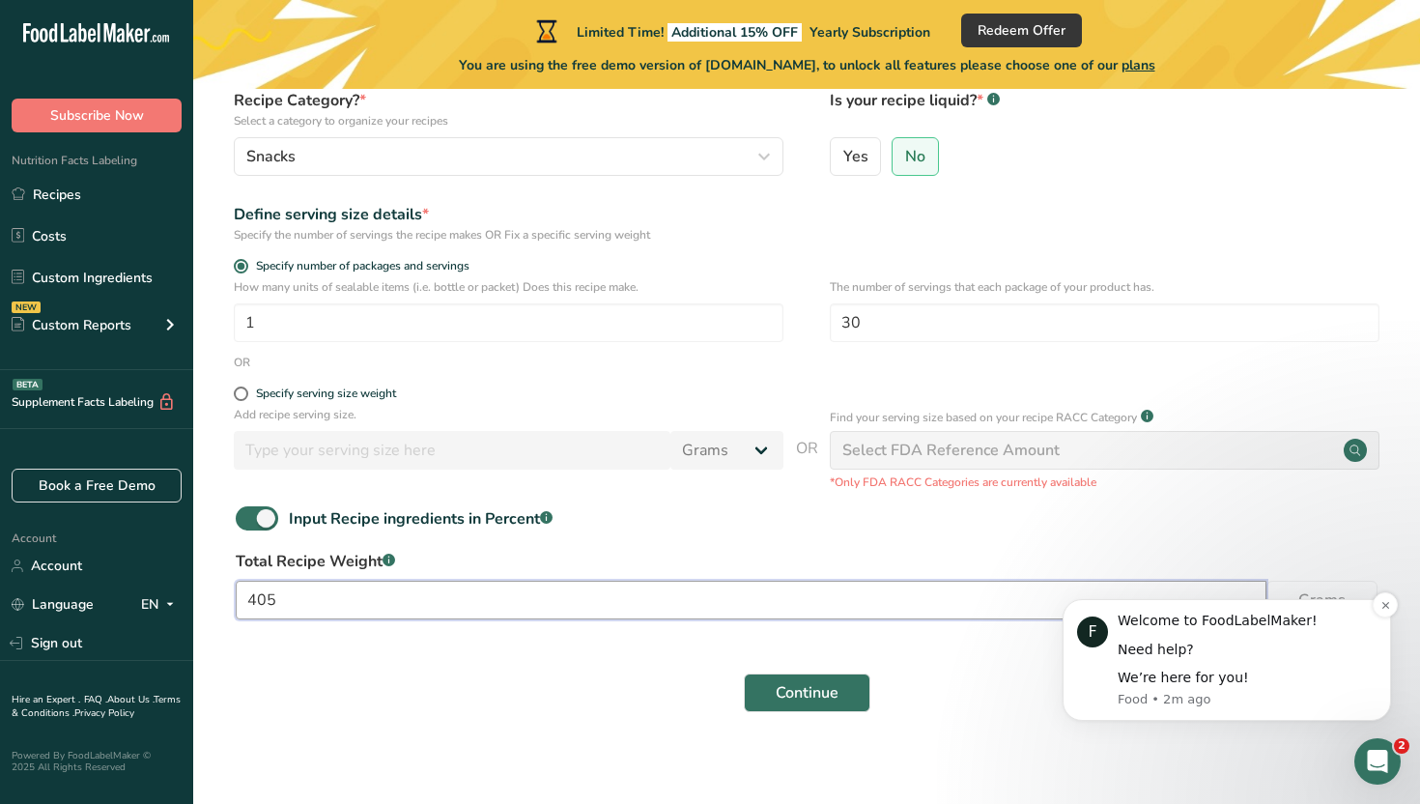
scroll to position [199, 0]
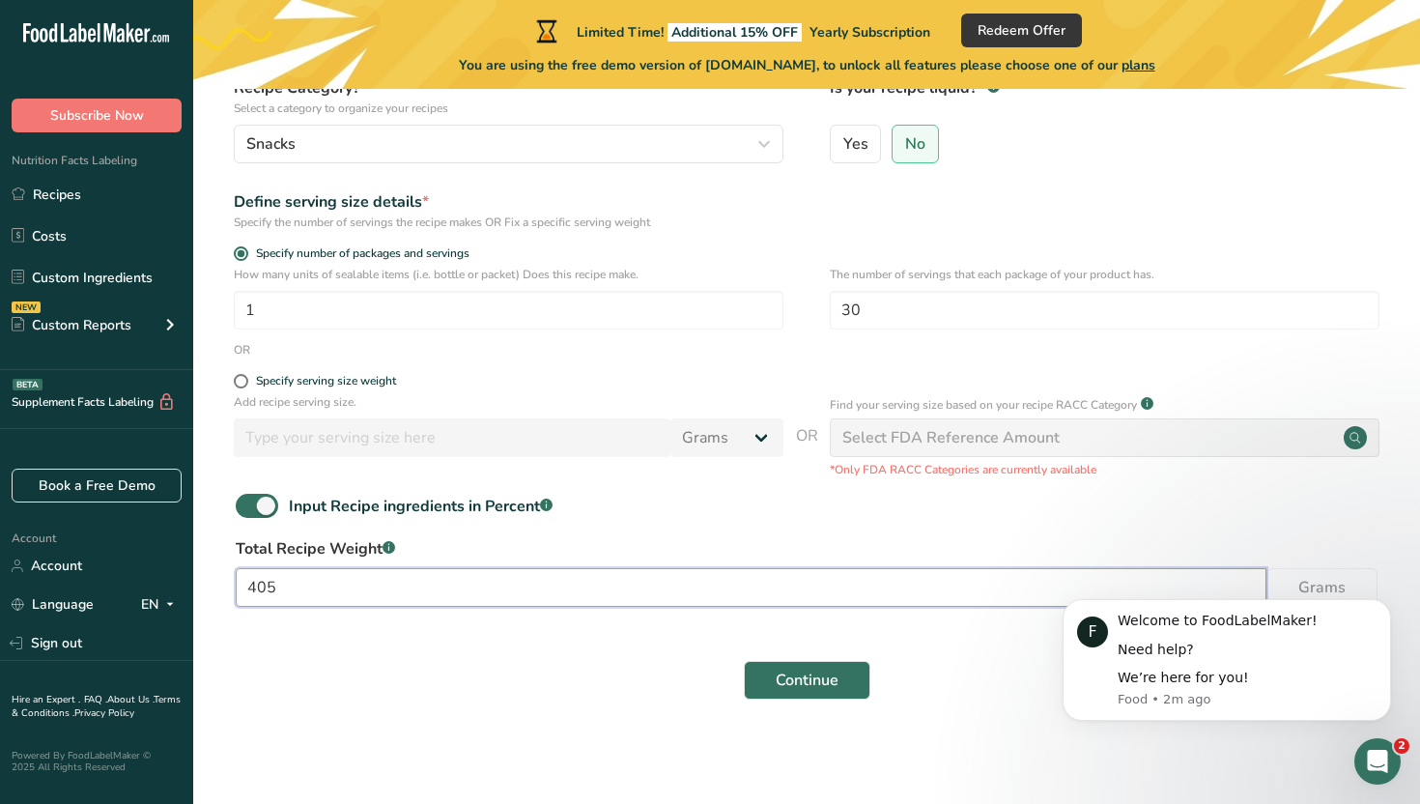
type input "405"
click html "F Welcome to FoodLabelMaker! Need help? We’re here for you! Food • 2m ago"
click at [1294, 581] on body "F Welcome to FoodLabelMaker! Need help? We’re here for you! Food • 2m ago" at bounding box center [1226, 661] width 371 height 166
click at [825, 679] on span "Continue" at bounding box center [807, 679] width 63 height 23
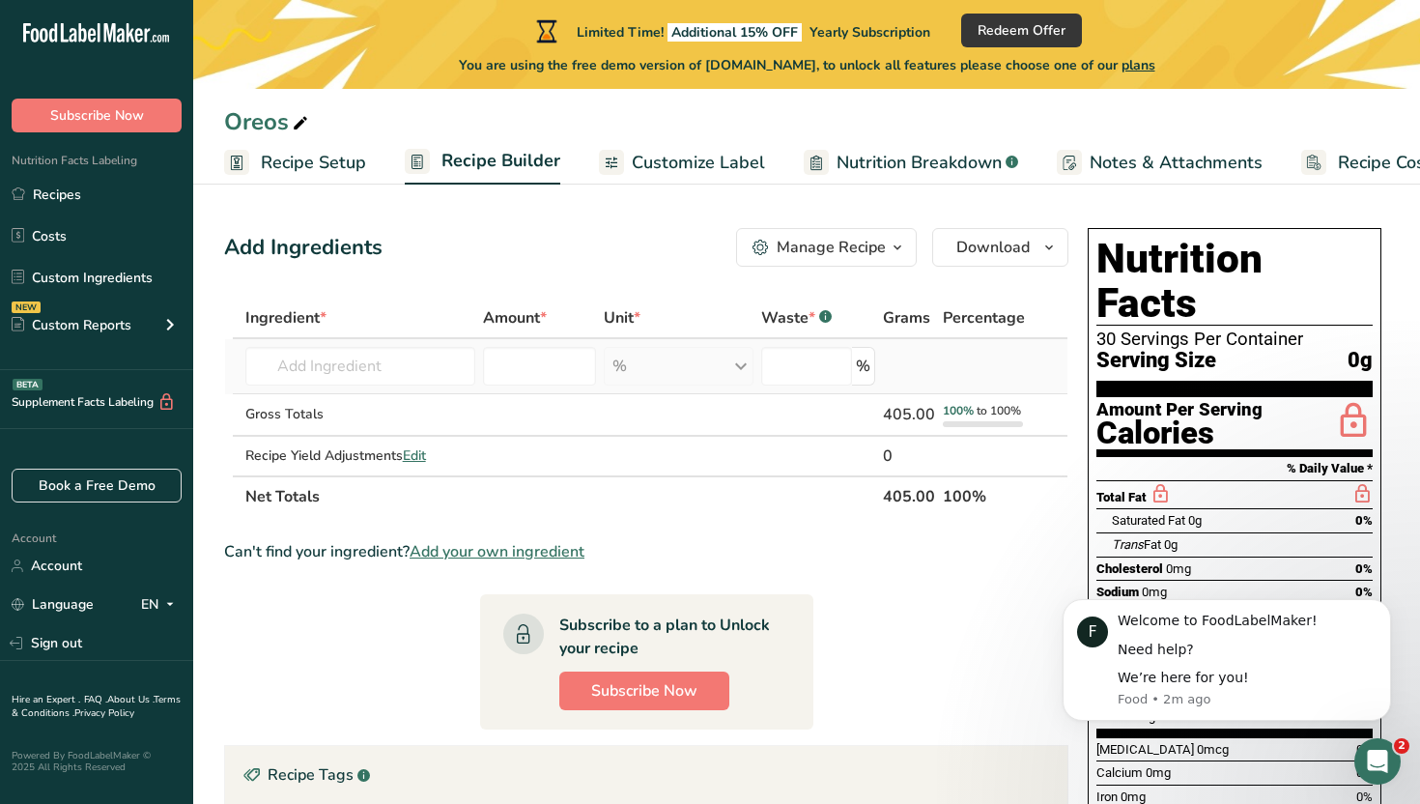
click at [456, 346] on td "Almond flour 1211 Milk, whole, 3.25% milkfat, without added vitamin A and [MEDI…" at bounding box center [360, 366] width 239 height 55
click at [452, 352] on input "text" at bounding box center [360, 366] width 231 height 39
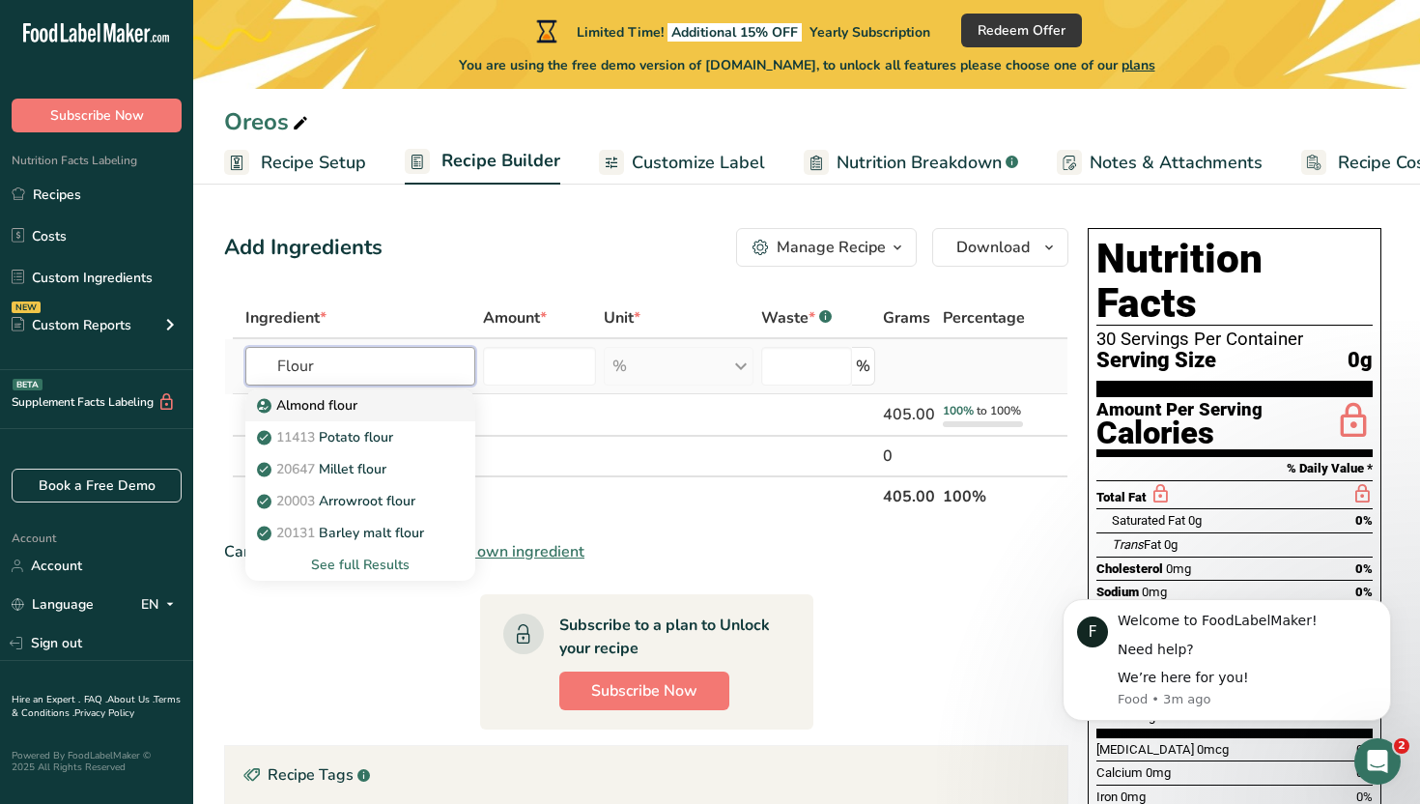
type input "Flour"
click at [456, 410] on link "Almond flour" at bounding box center [360, 405] width 231 height 32
type input "Almond flour"
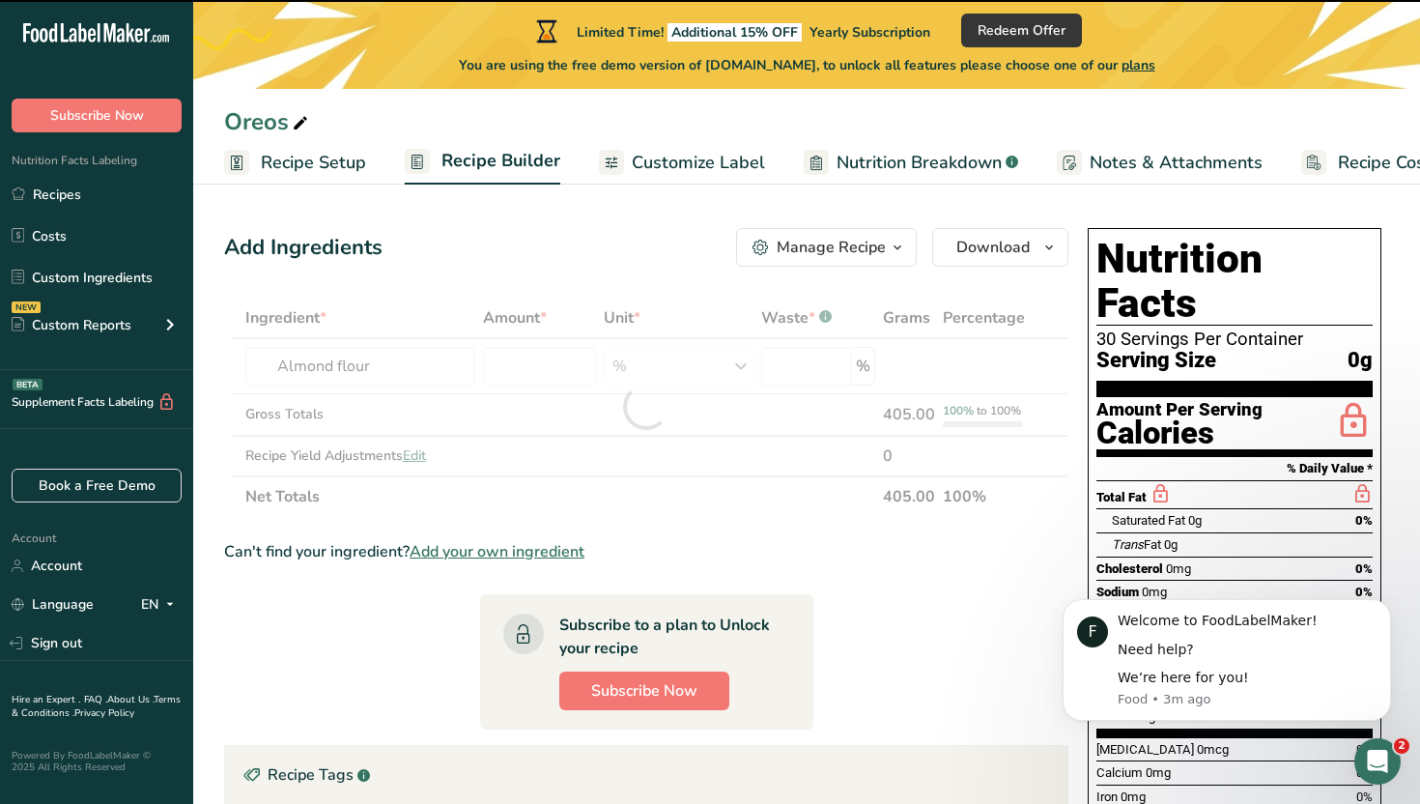
type input "0"
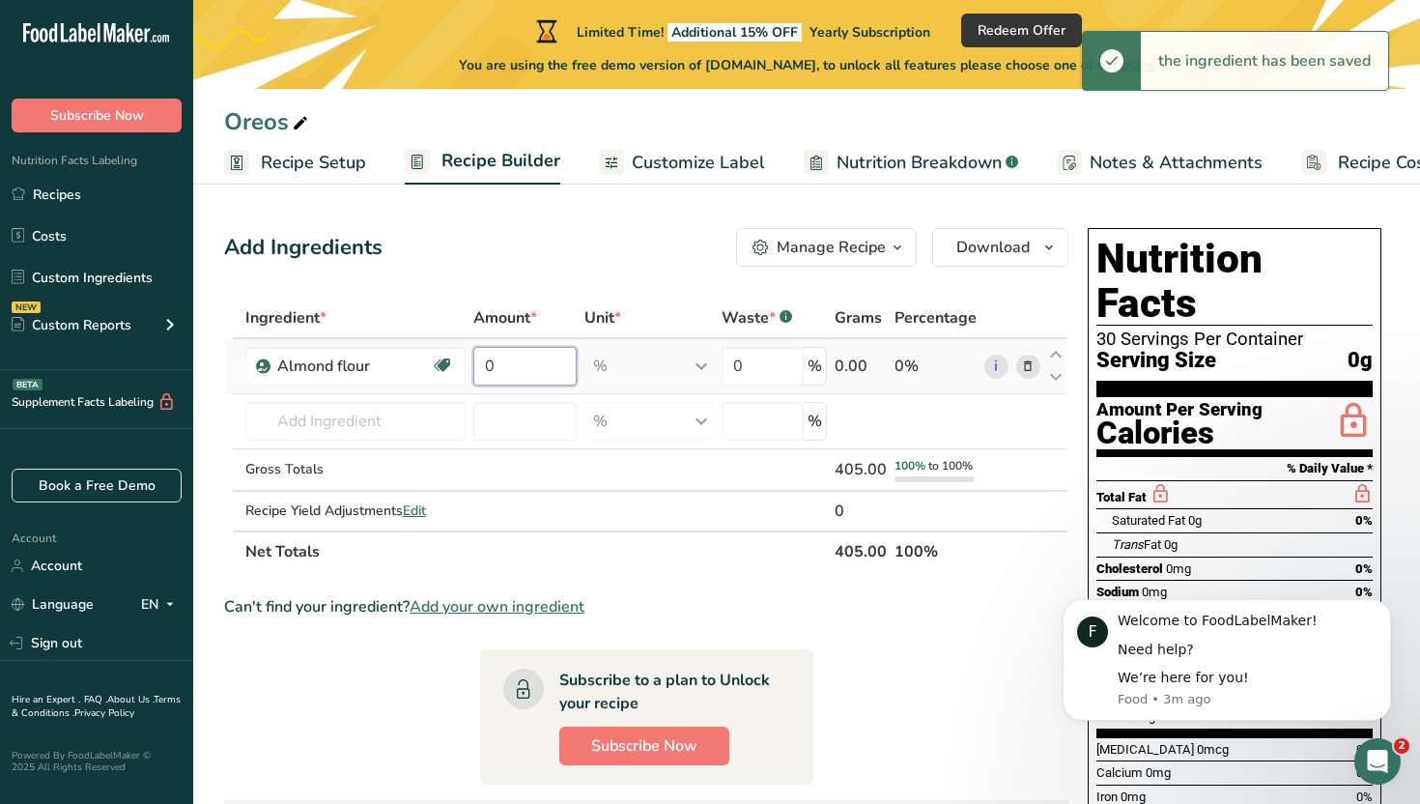
click at [529, 366] on input "0" at bounding box center [524, 366] width 103 height 39
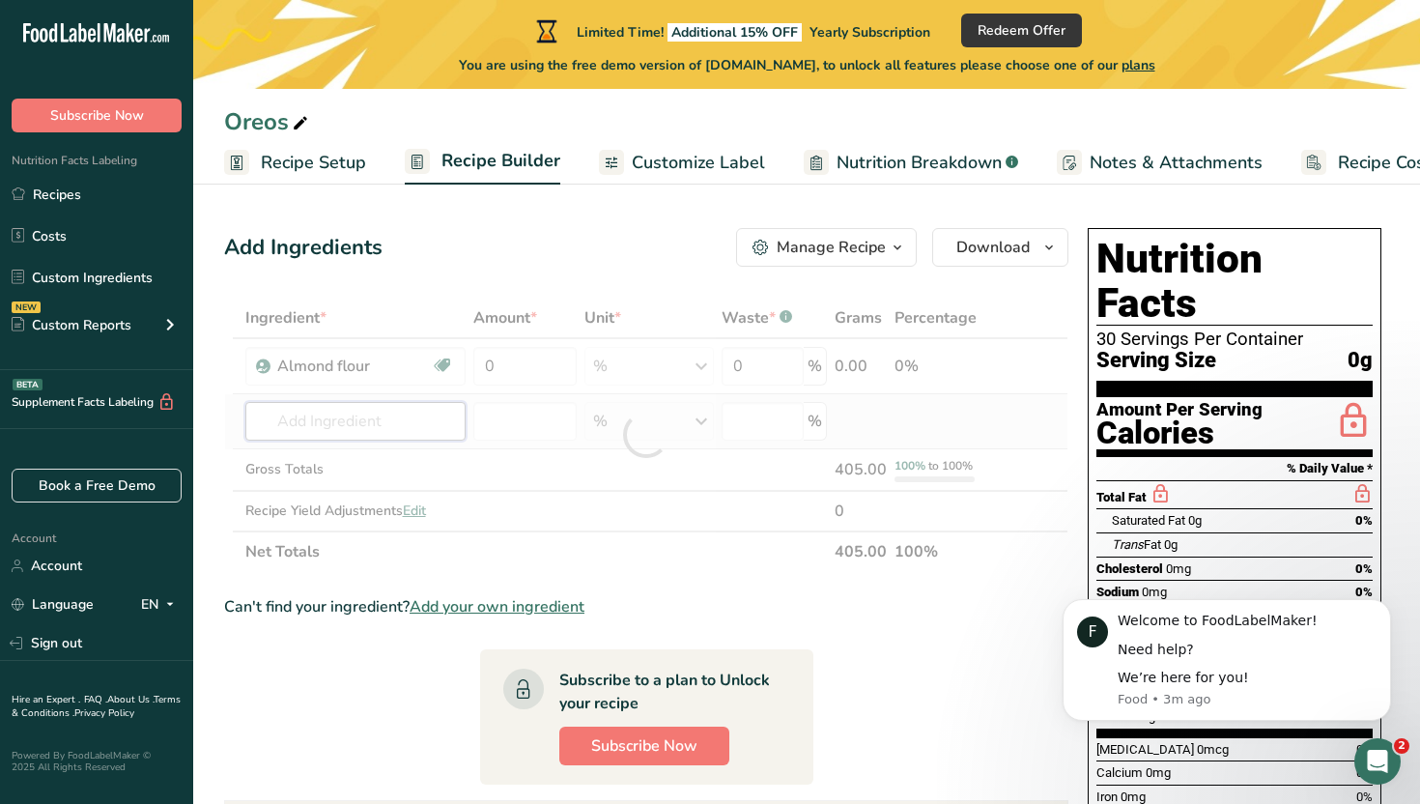
click at [424, 425] on div "Ingredient * Amount * Unit * Waste * .a-a{fill:#347362;}.b-a{fill:#fff;} Grams …" at bounding box center [646, 434] width 844 height 274
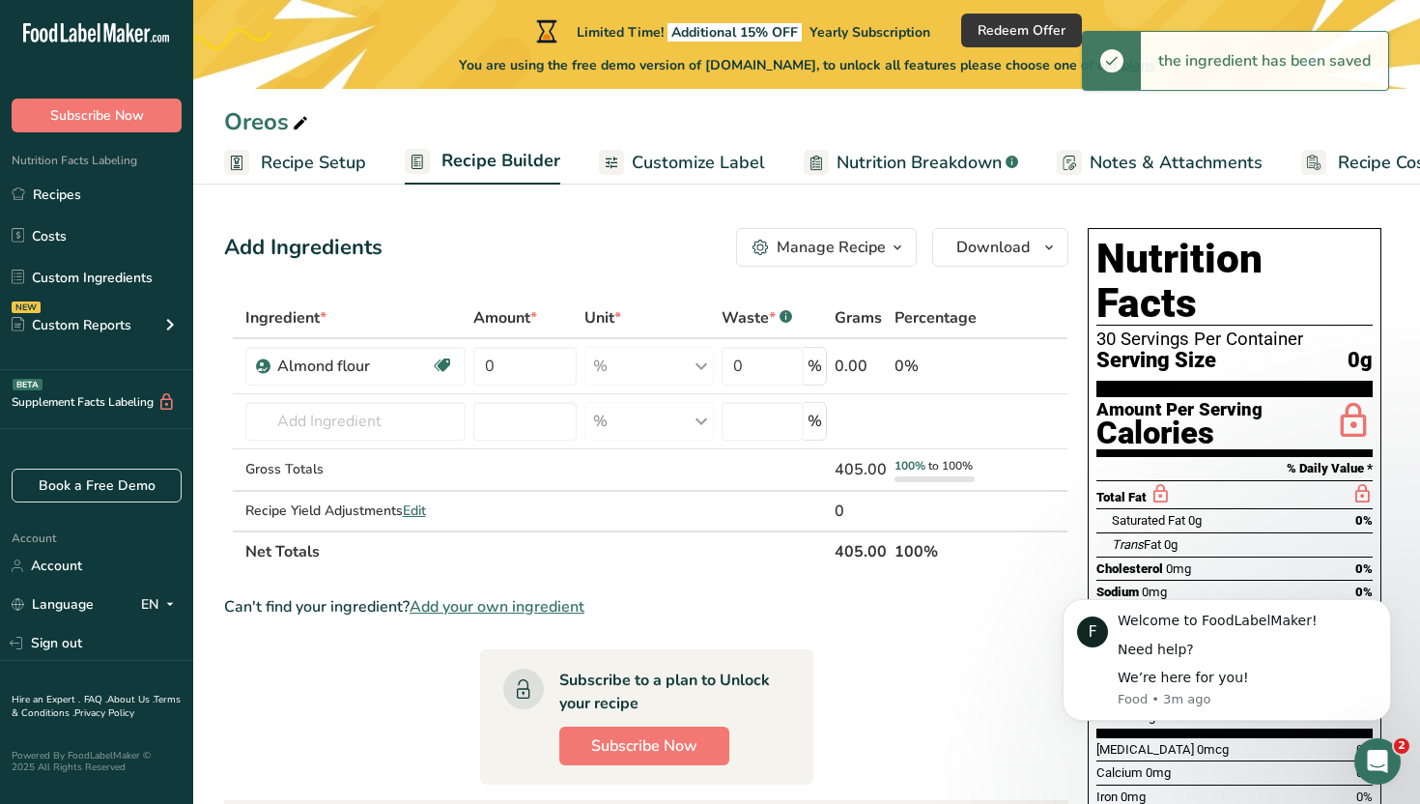
click at [1216, 183] on link "Notes & Attachments" at bounding box center [1160, 162] width 206 height 43
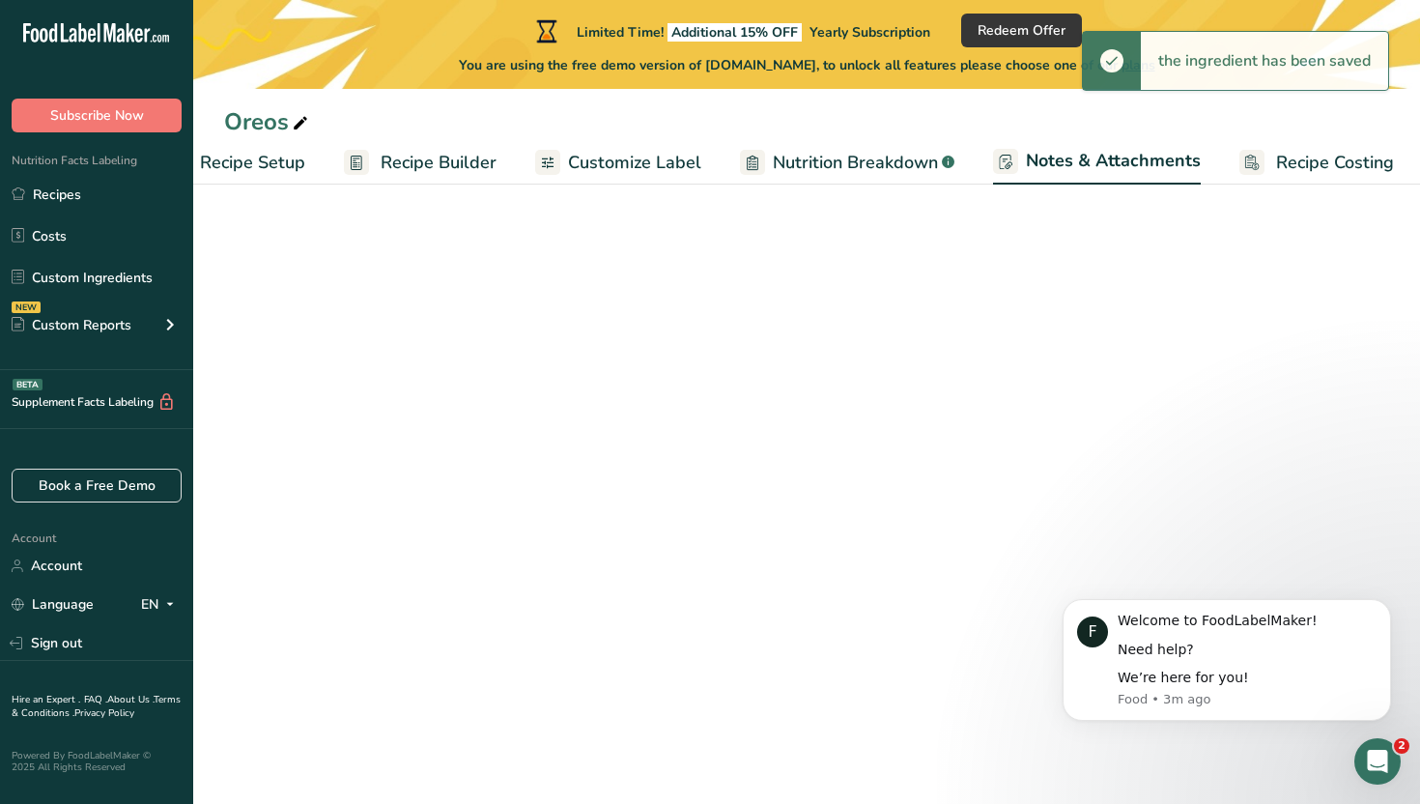
scroll to position [0, 67]
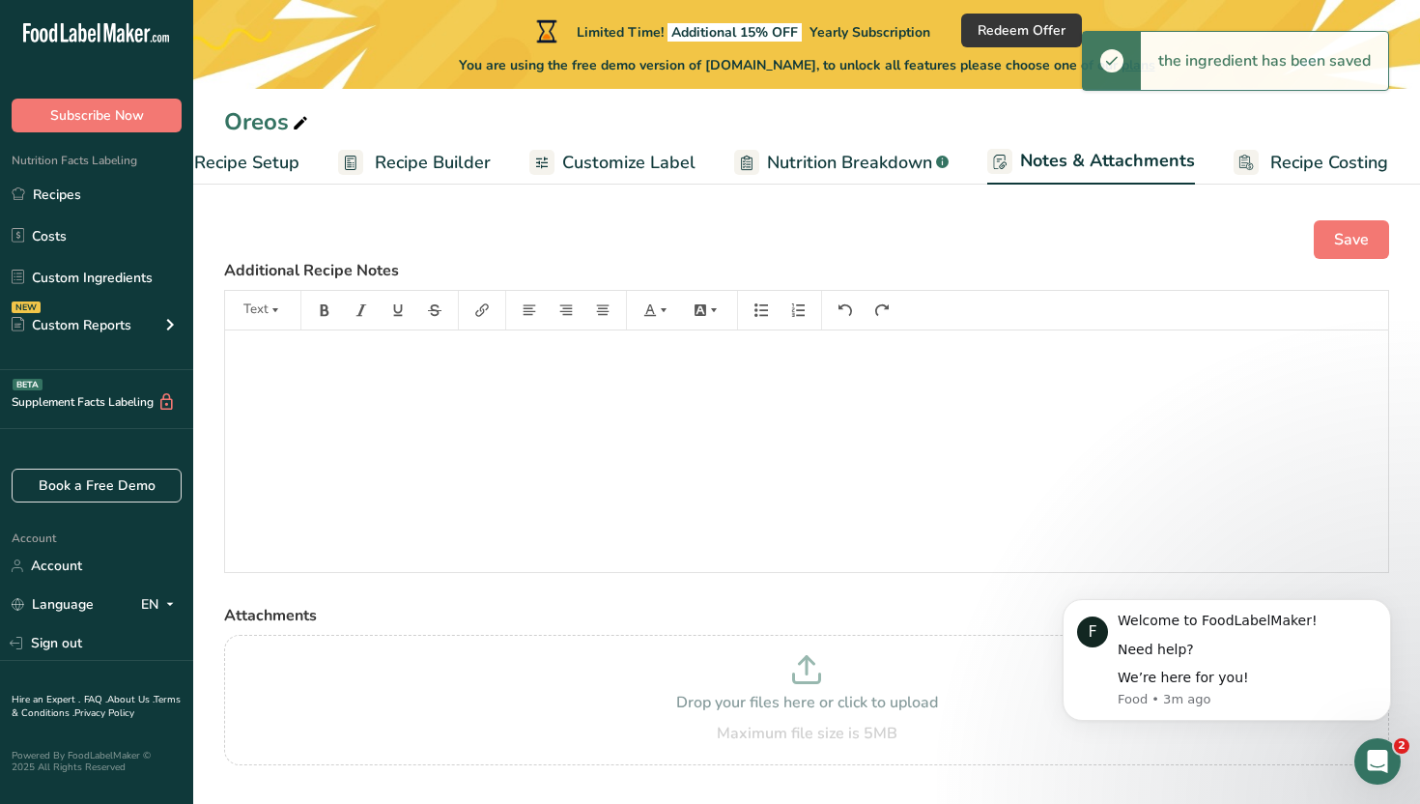
click at [847, 153] on span "Nutrition Breakdown" at bounding box center [849, 163] width 165 height 26
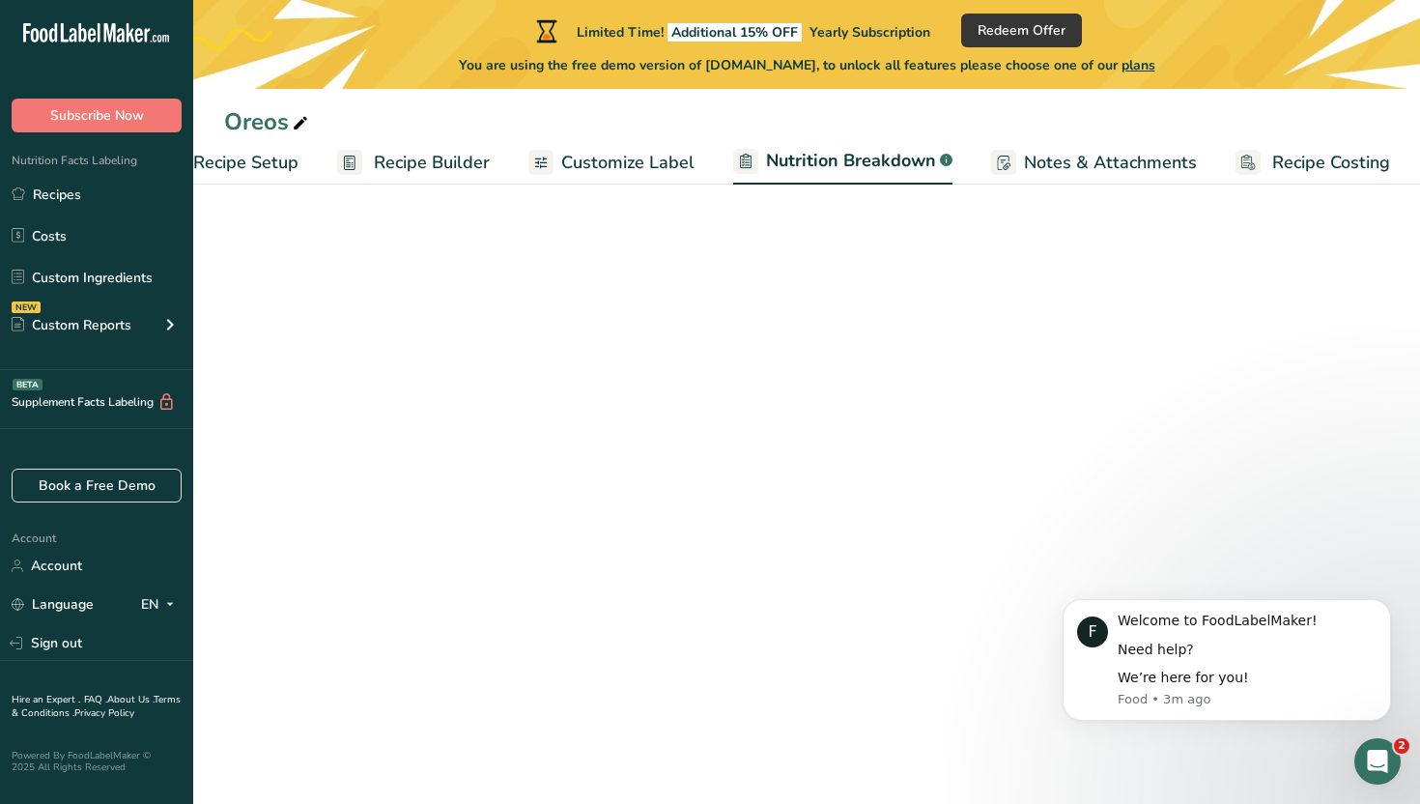
select select "Calories"
